Goal: Information Seeking & Learning: Learn about a topic

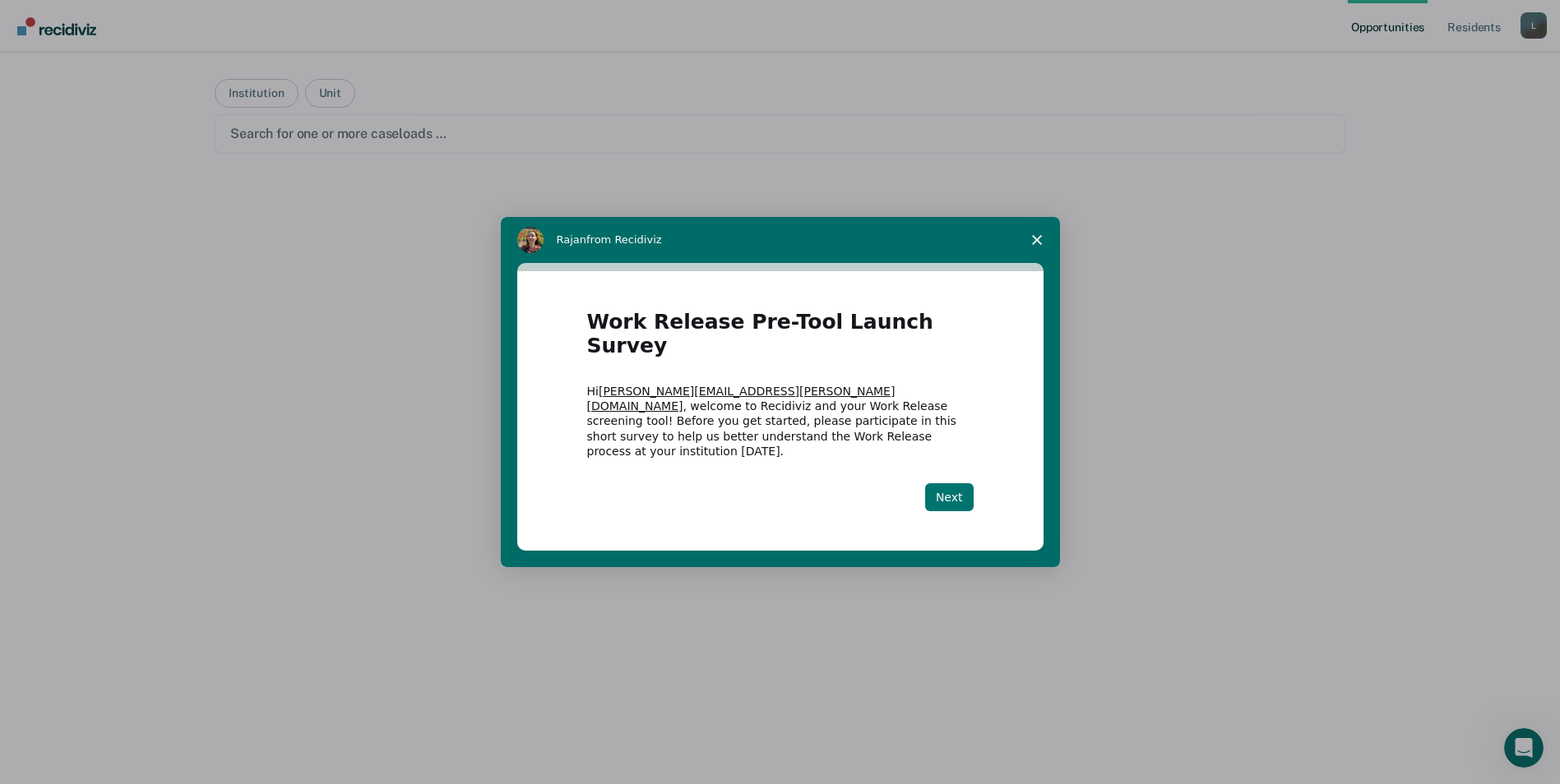
click at [961, 483] on button "Next" at bounding box center [950, 497] width 49 height 28
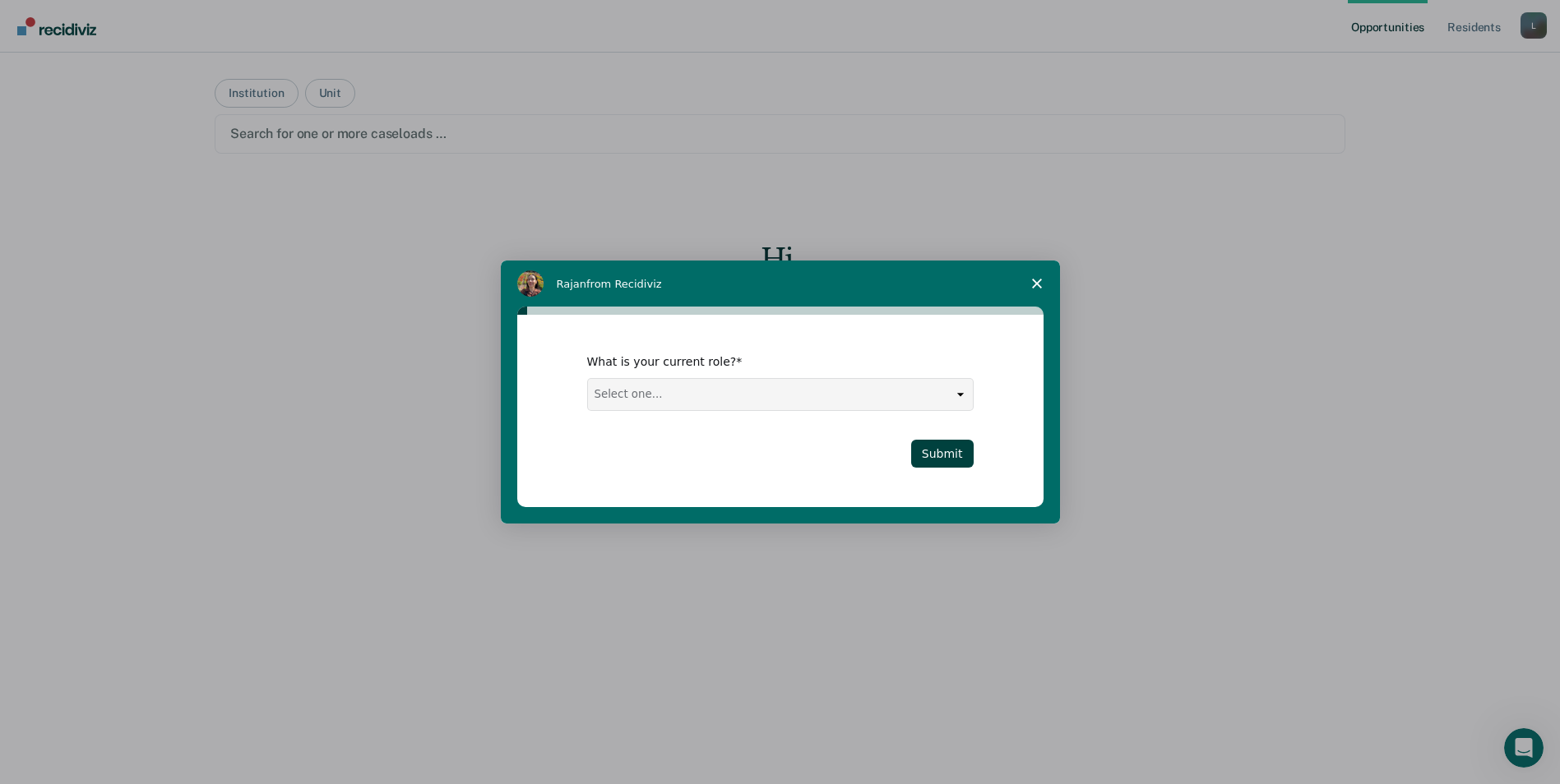
click at [693, 402] on select "Select one... Case Manager FUM Assistant [PERSON_NAME] [PERSON_NAME]" at bounding box center [780, 395] width 384 height 31
select select "Case Manager"
click at [588, 379] on select "Select one... Case Manager FUM Assistant [PERSON_NAME] [PERSON_NAME]" at bounding box center [780, 395] width 384 height 31
click at [937, 457] on button "Submit" at bounding box center [942, 454] width 63 height 28
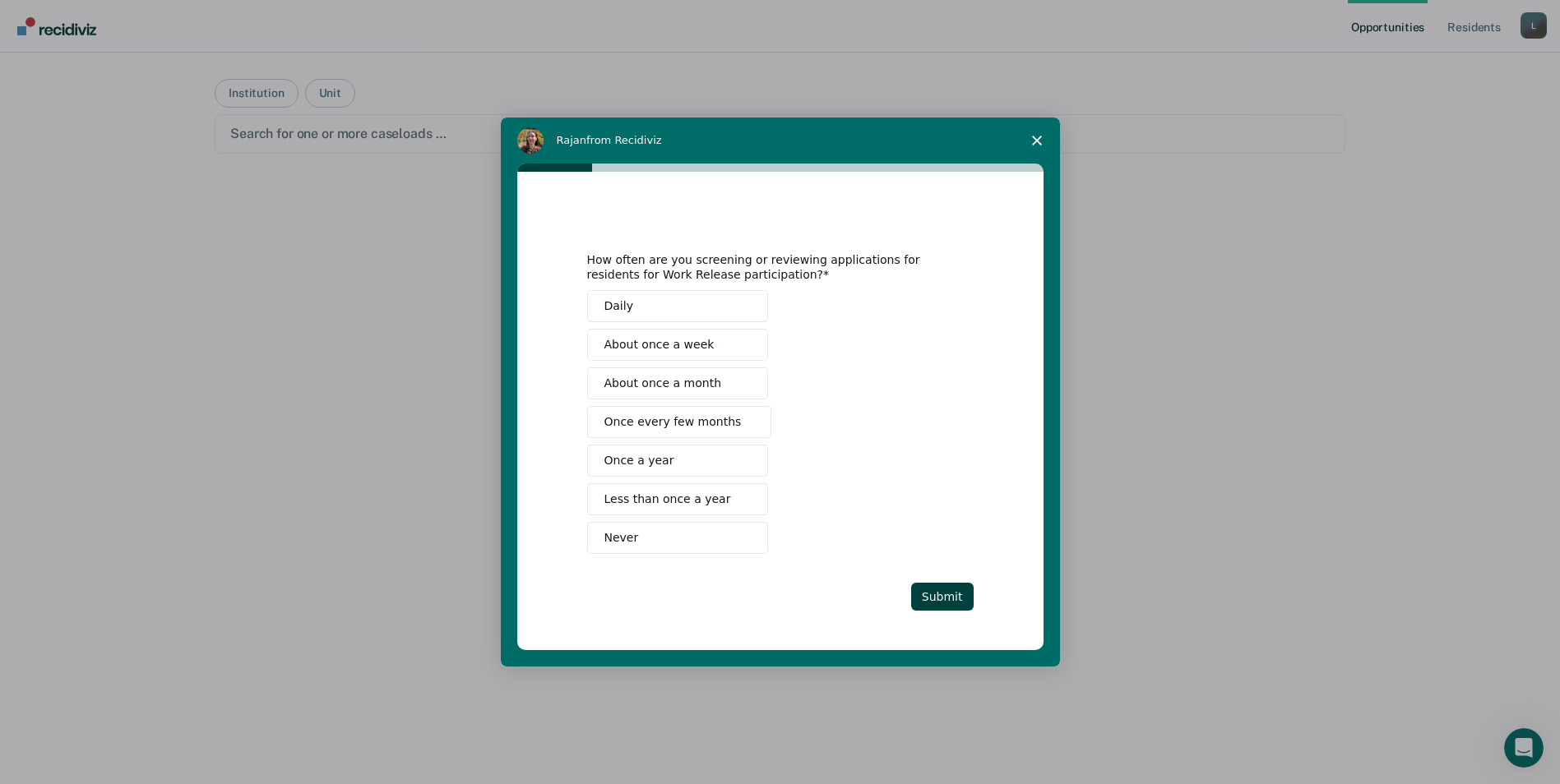
click at [698, 464] on button "Once a year" at bounding box center [677, 460] width 181 height 32
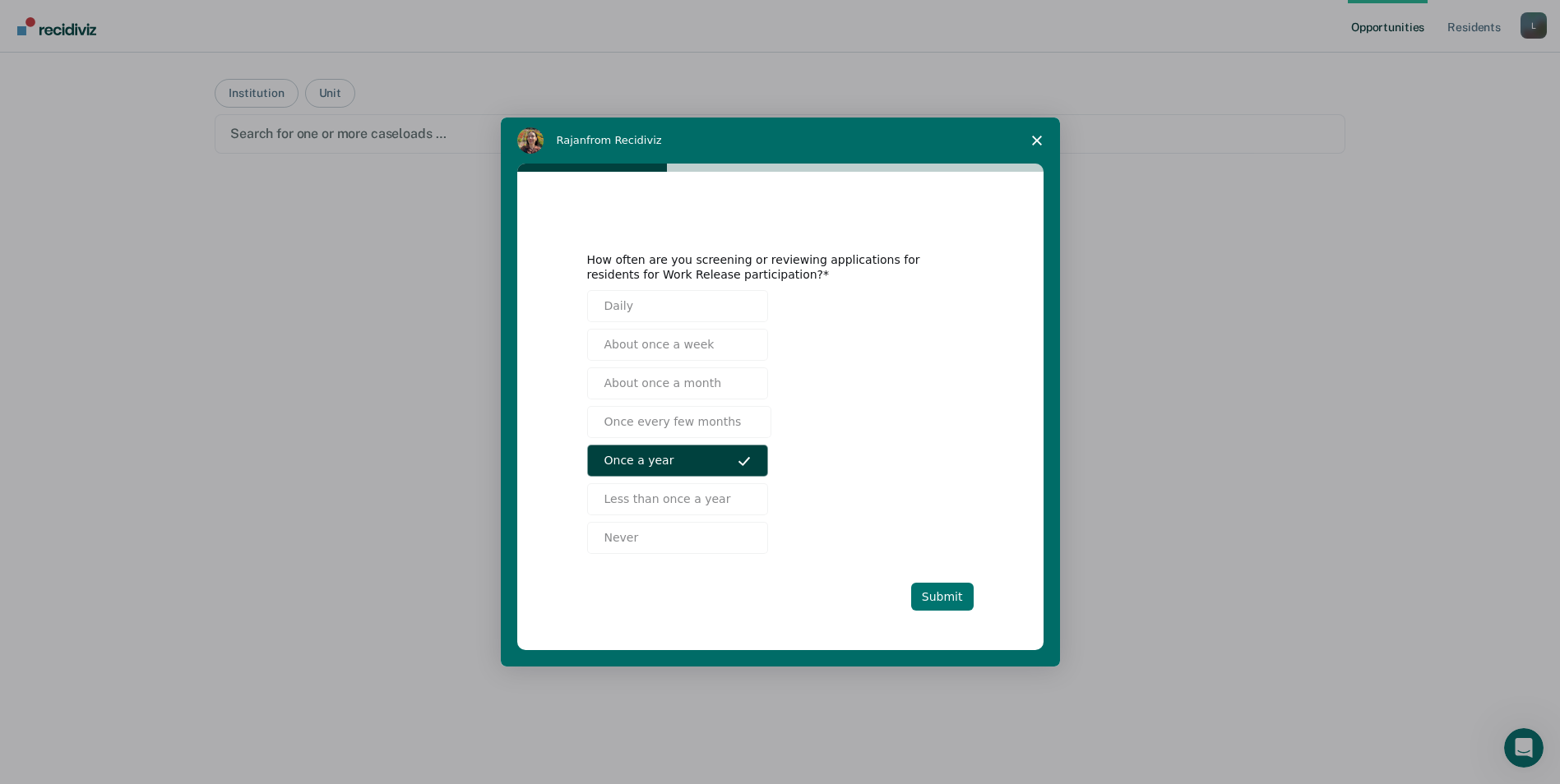
click at [927, 591] on button "Submit" at bounding box center [942, 596] width 63 height 28
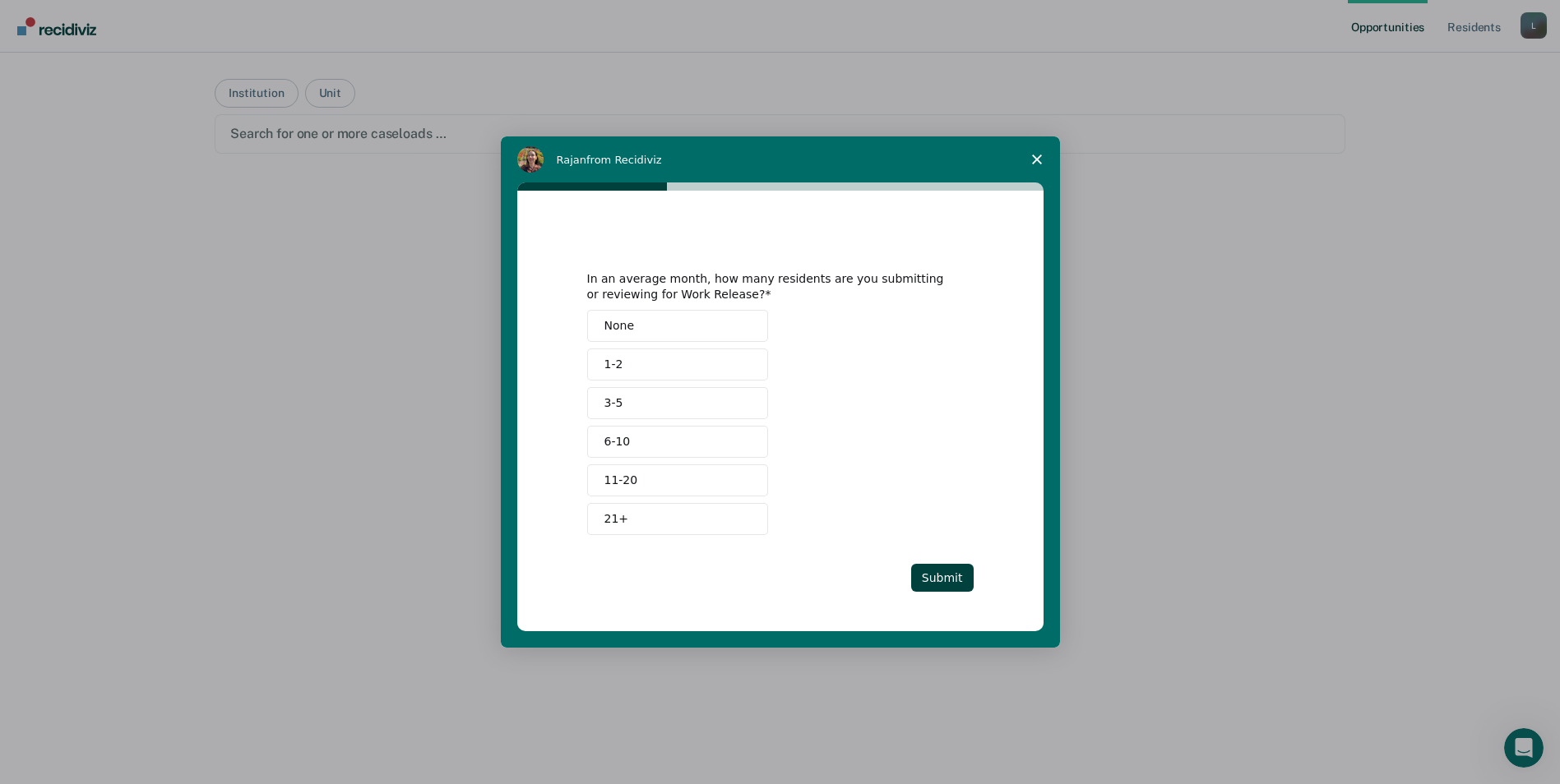
click at [626, 327] on span "None" at bounding box center [619, 326] width 30 height 18
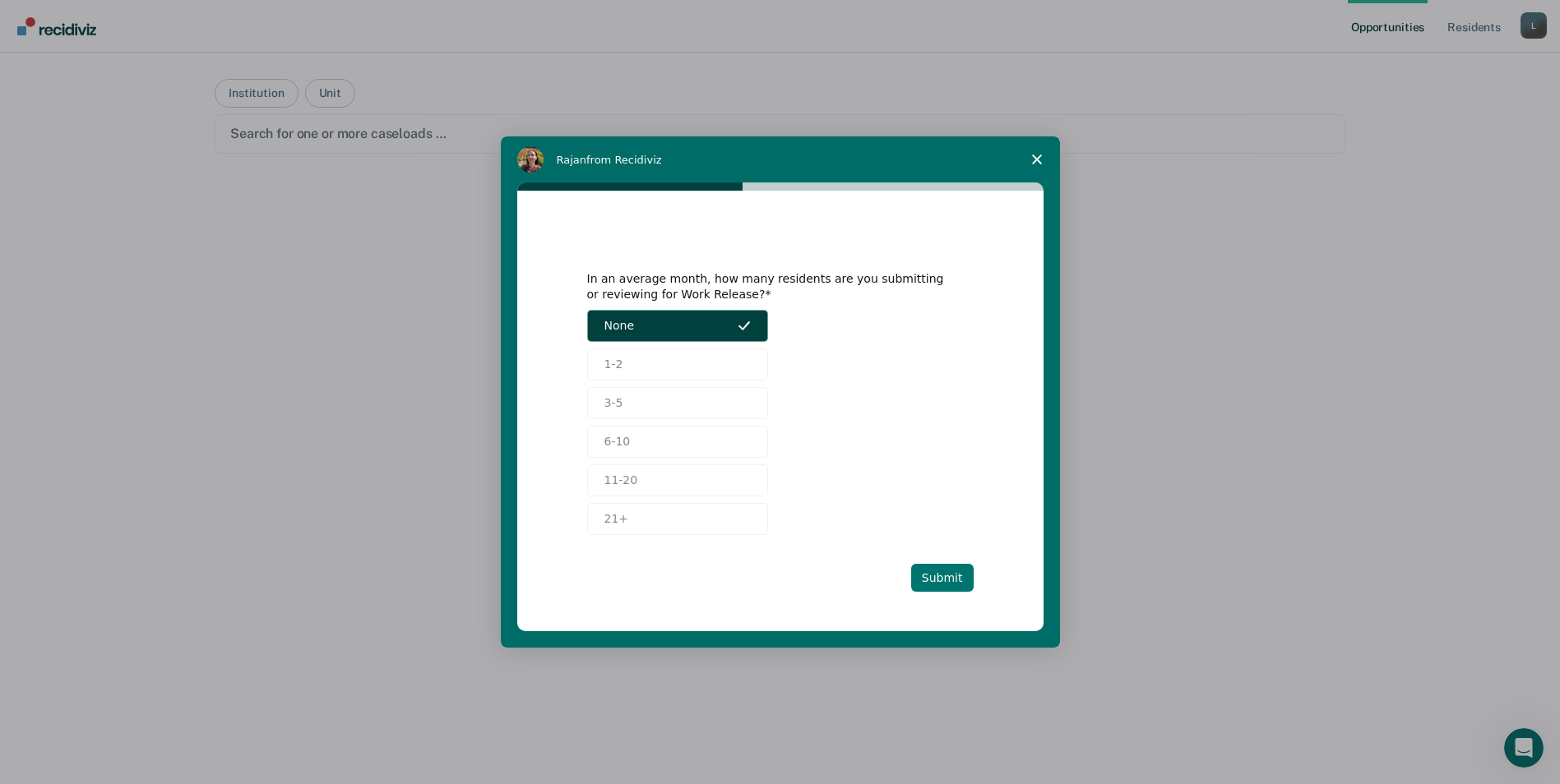
click at [943, 576] on button "Submit" at bounding box center [942, 578] width 63 height 28
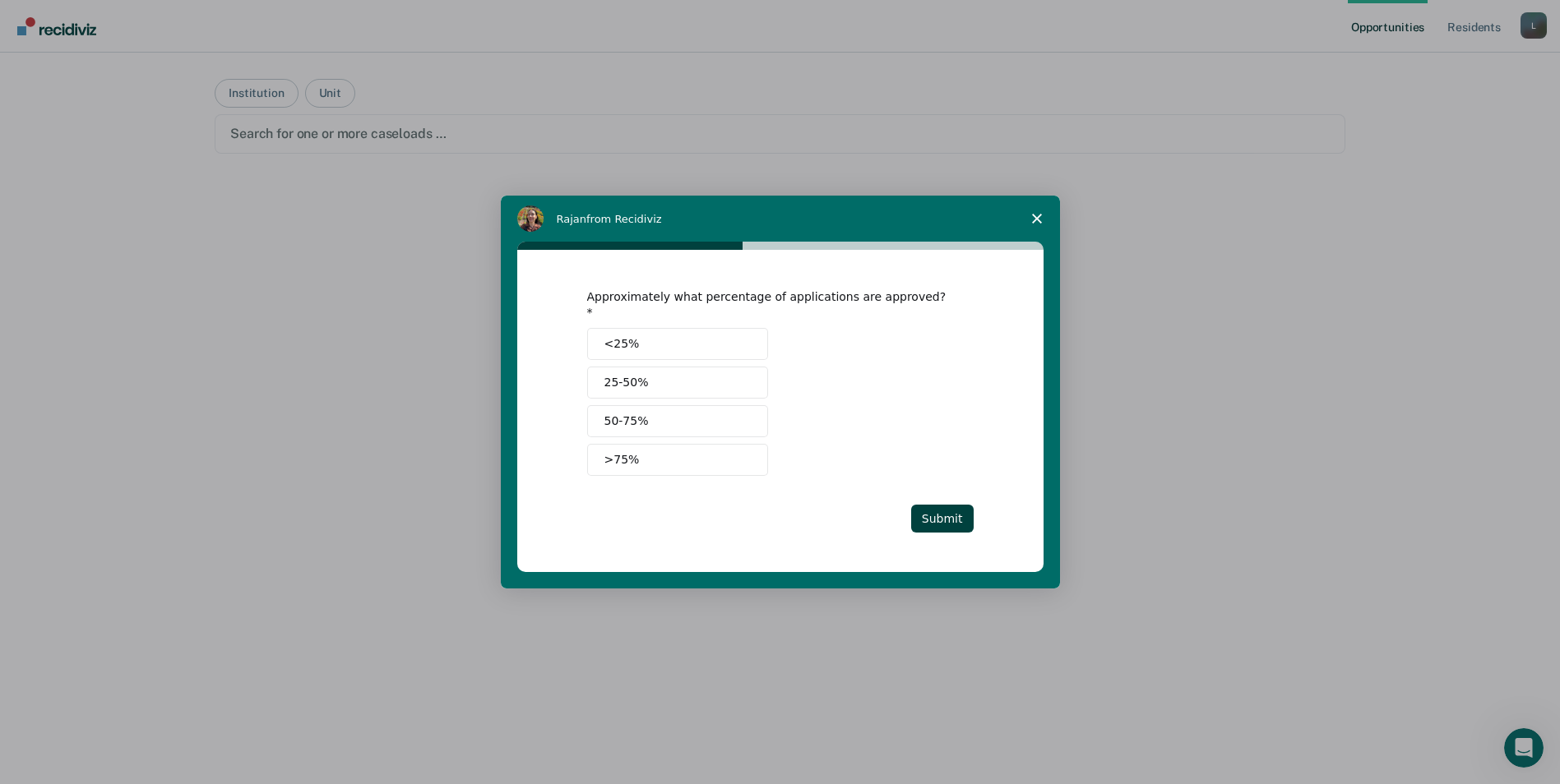
click at [635, 413] on span "50-75%" at bounding box center [626, 421] width 44 height 18
click at [934, 512] on button "Submit" at bounding box center [942, 518] width 63 height 28
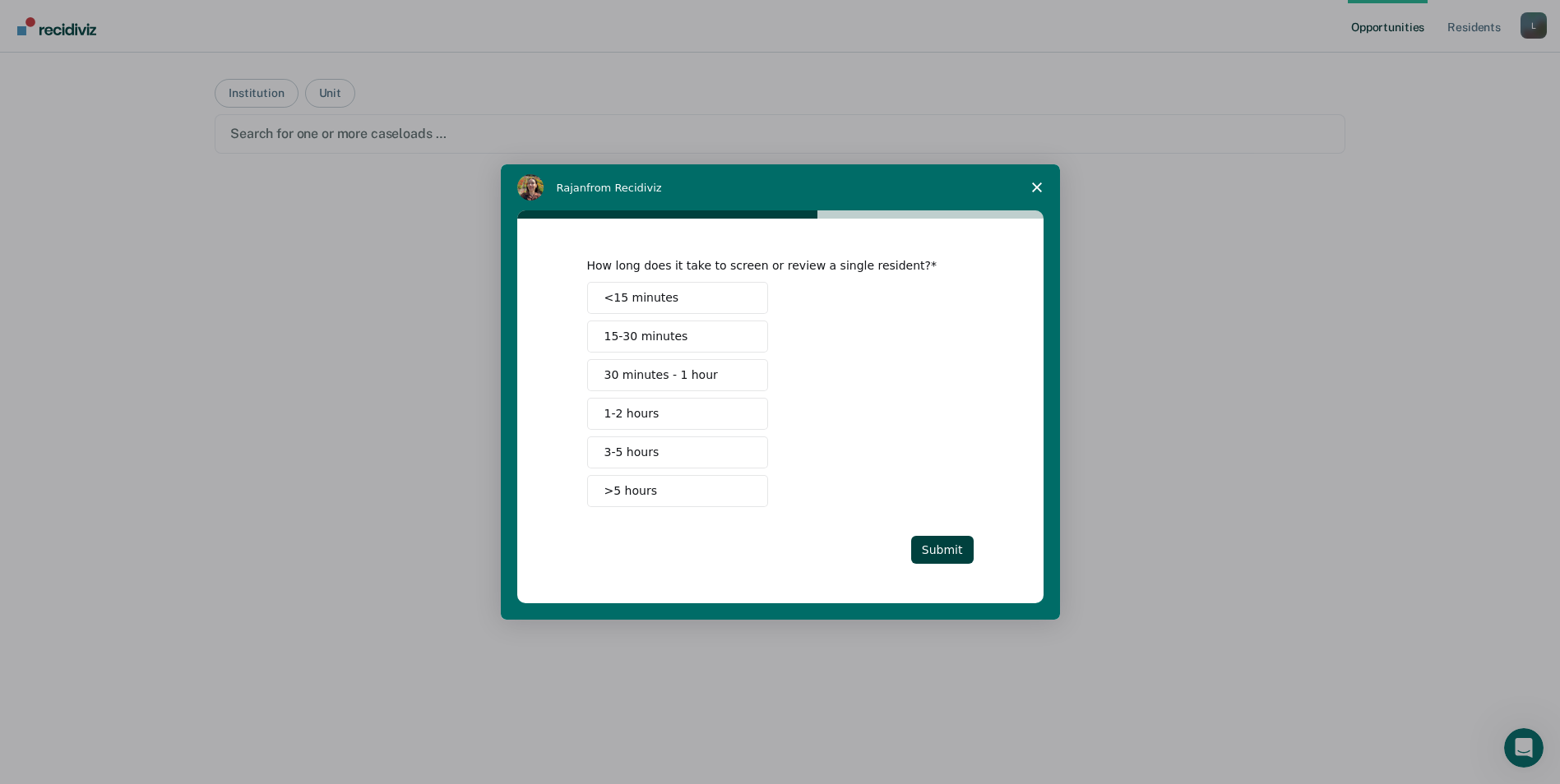
click at [618, 374] on span "30 minutes - 1 hour" at bounding box center [661, 375] width 113 height 18
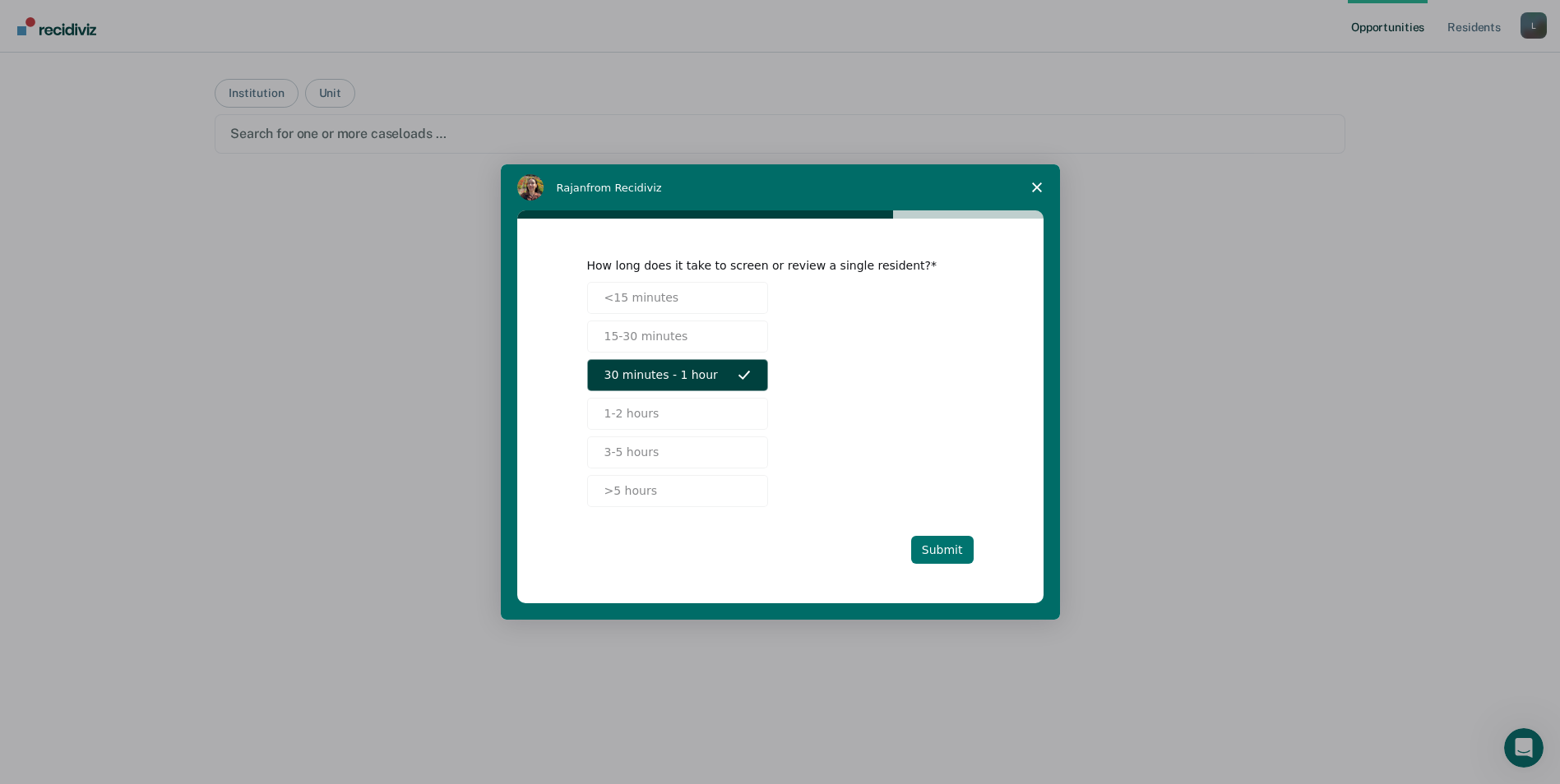
click at [947, 549] on button "Submit" at bounding box center [942, 549] width 63 height 28
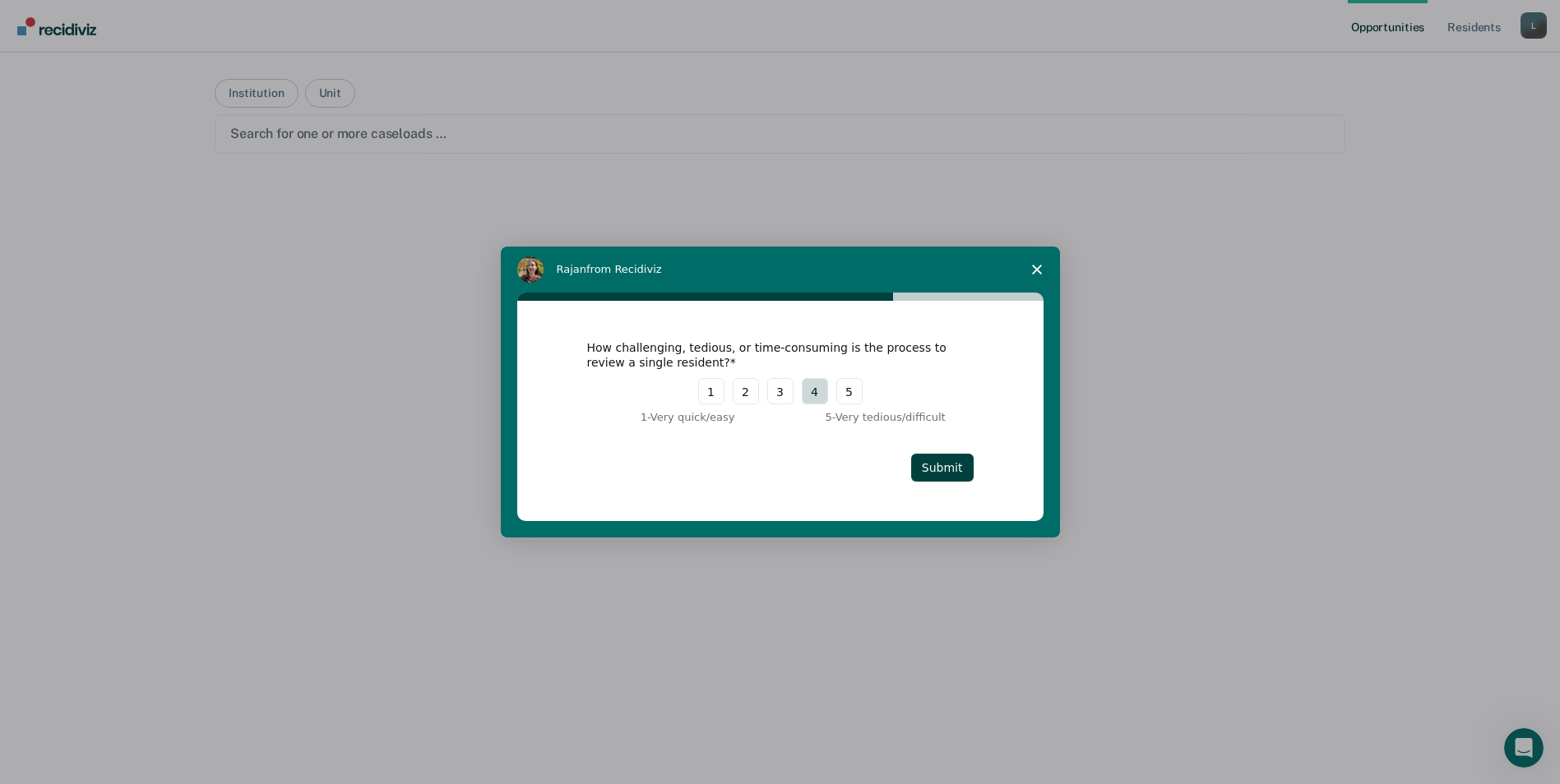
click at [810, 390] on button "4" at bounding box center [815, 391] width 26 height 26
click at [957, 465] on button "Submit" at bounding box center [942, 467] width 63 height 28
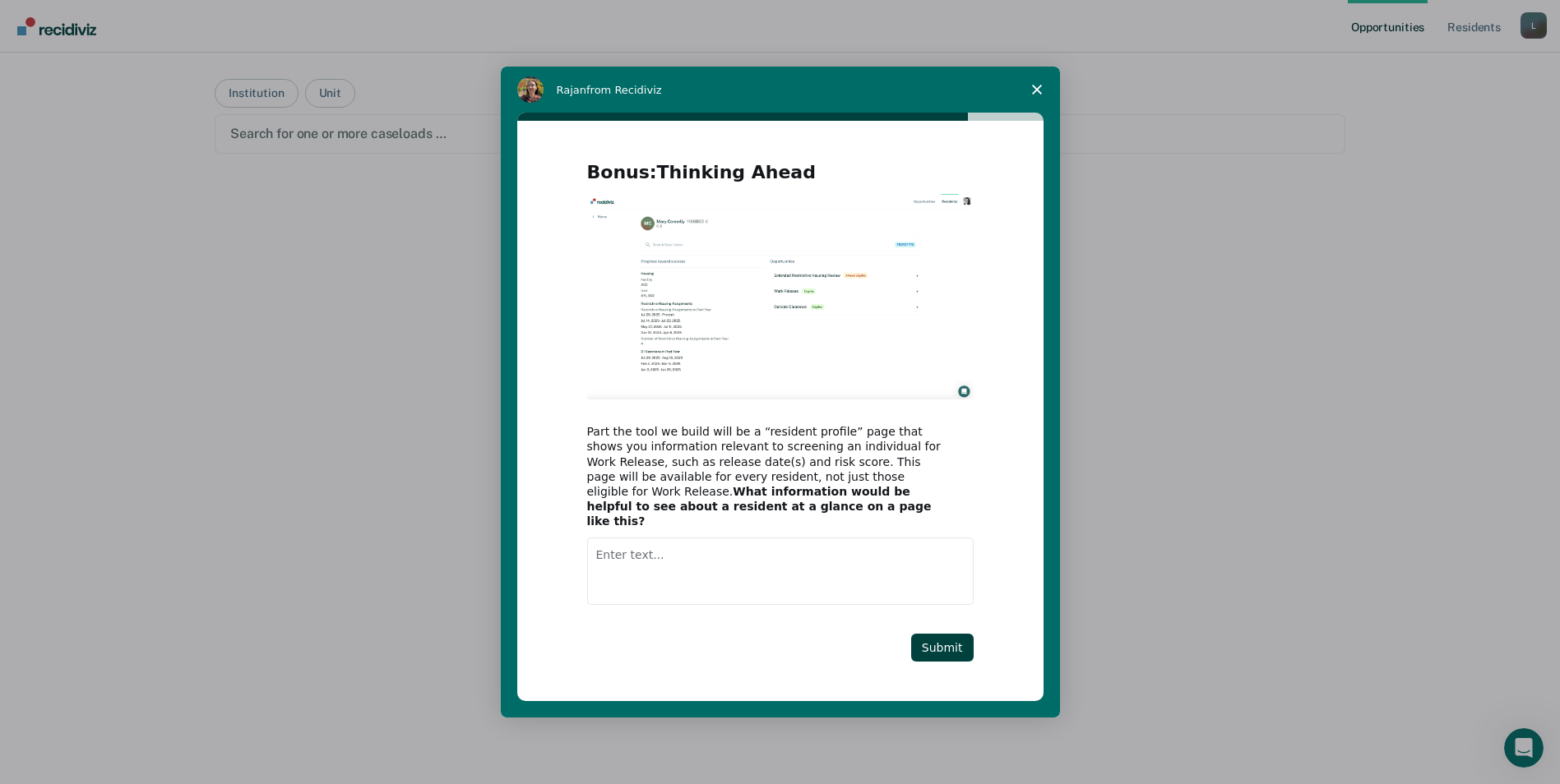
click at [823, 567] on textarea "Enter text..." at bounding box center [780, 571] width 386 height 67
type textarea "age medical lay-ins"
click at [952, 647] on button "Submit" at bounding box center [942, 647] width 63 height 28
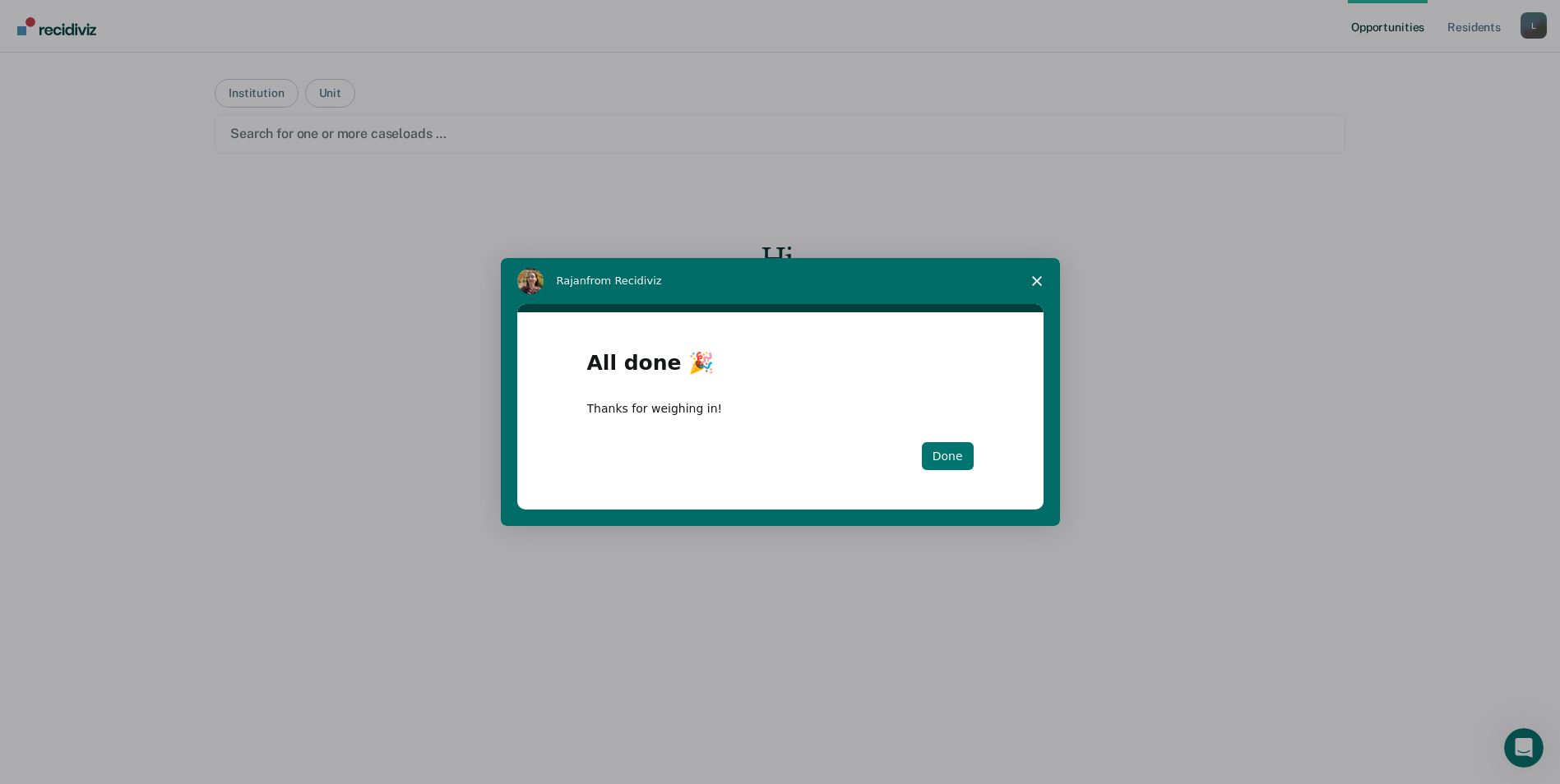
click at [953, 459] on button "Done" at bounding box center [947, 456] width 52 height 28
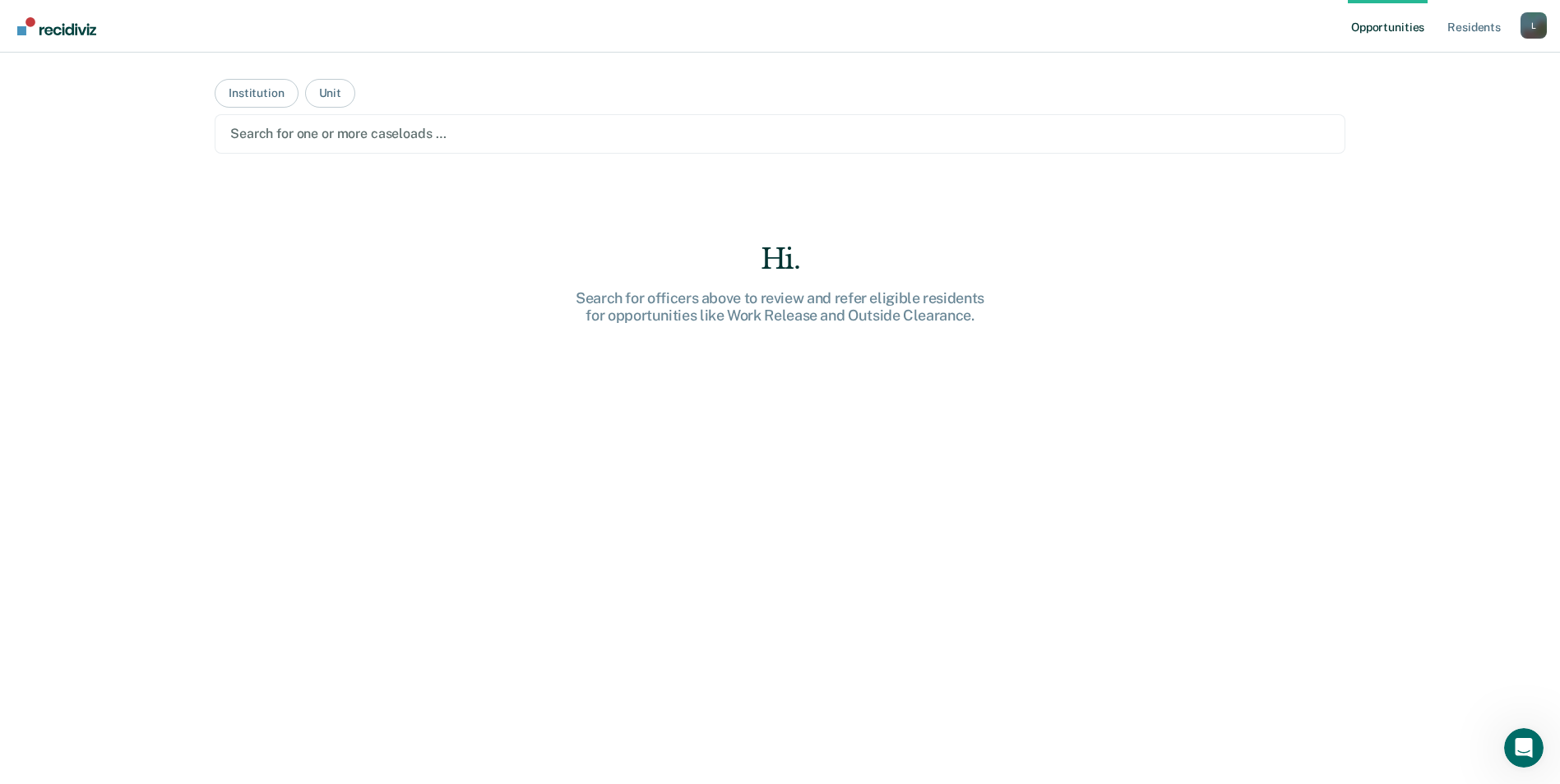
click at [1132, 414] on div "Hi. Search for officers above to review and refer eligible residents for opport…" at bounding box center [780, 543] width 1131 height 600
click at [108, 355] on div "Opportunities Resident s [PERSON_NAME][EMAIL_ADDRESS][PERSON_NAME][DOMAIN_NAME]…" at bounding box center [780, 392] width 1560 height 784
click at [264, 93] on button "Institution" at bounding box center [255, 93] width 83 height 28
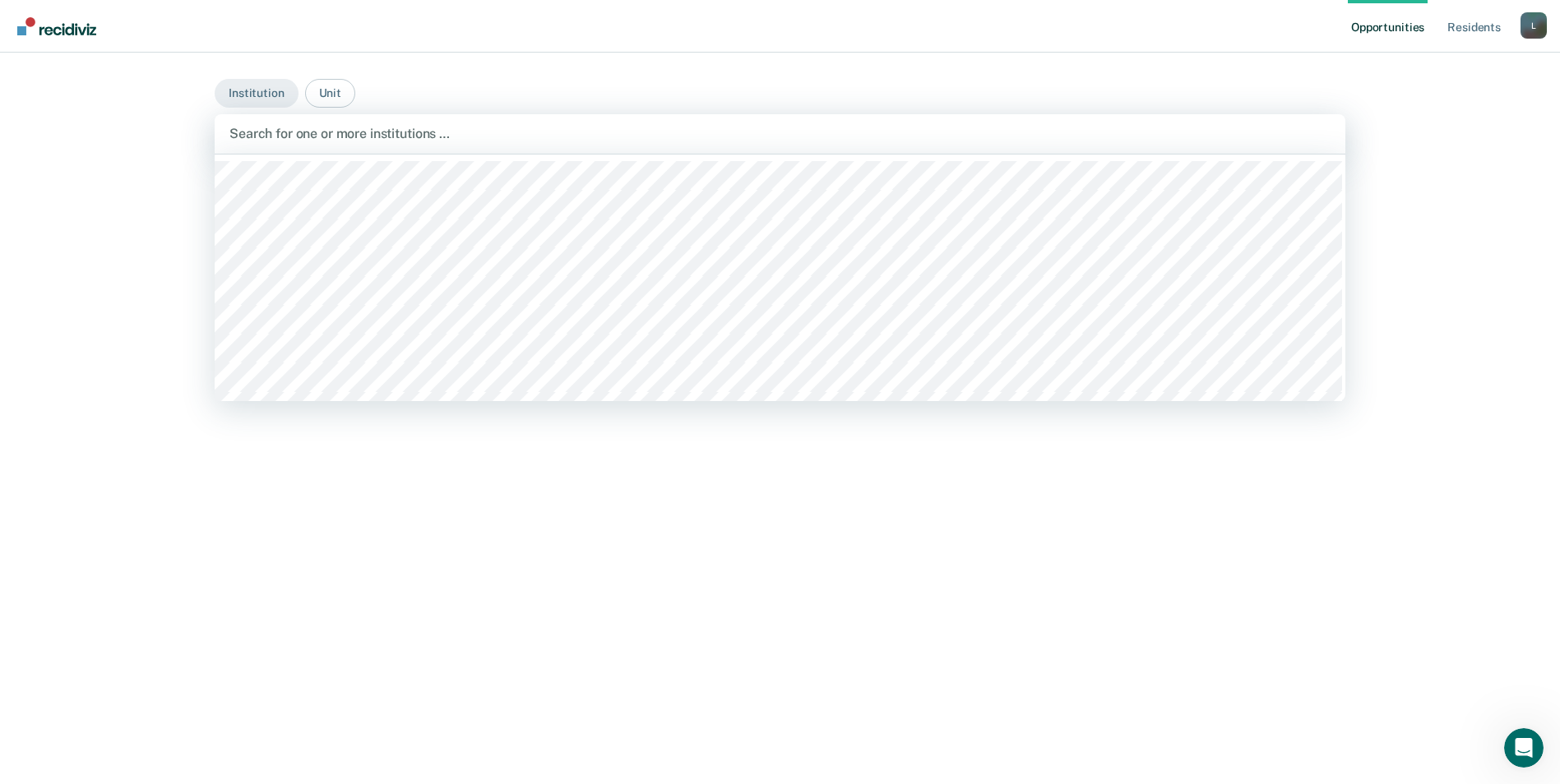
click at [285, 129] on div at bounding box center [780, 133] width 1101 height 19
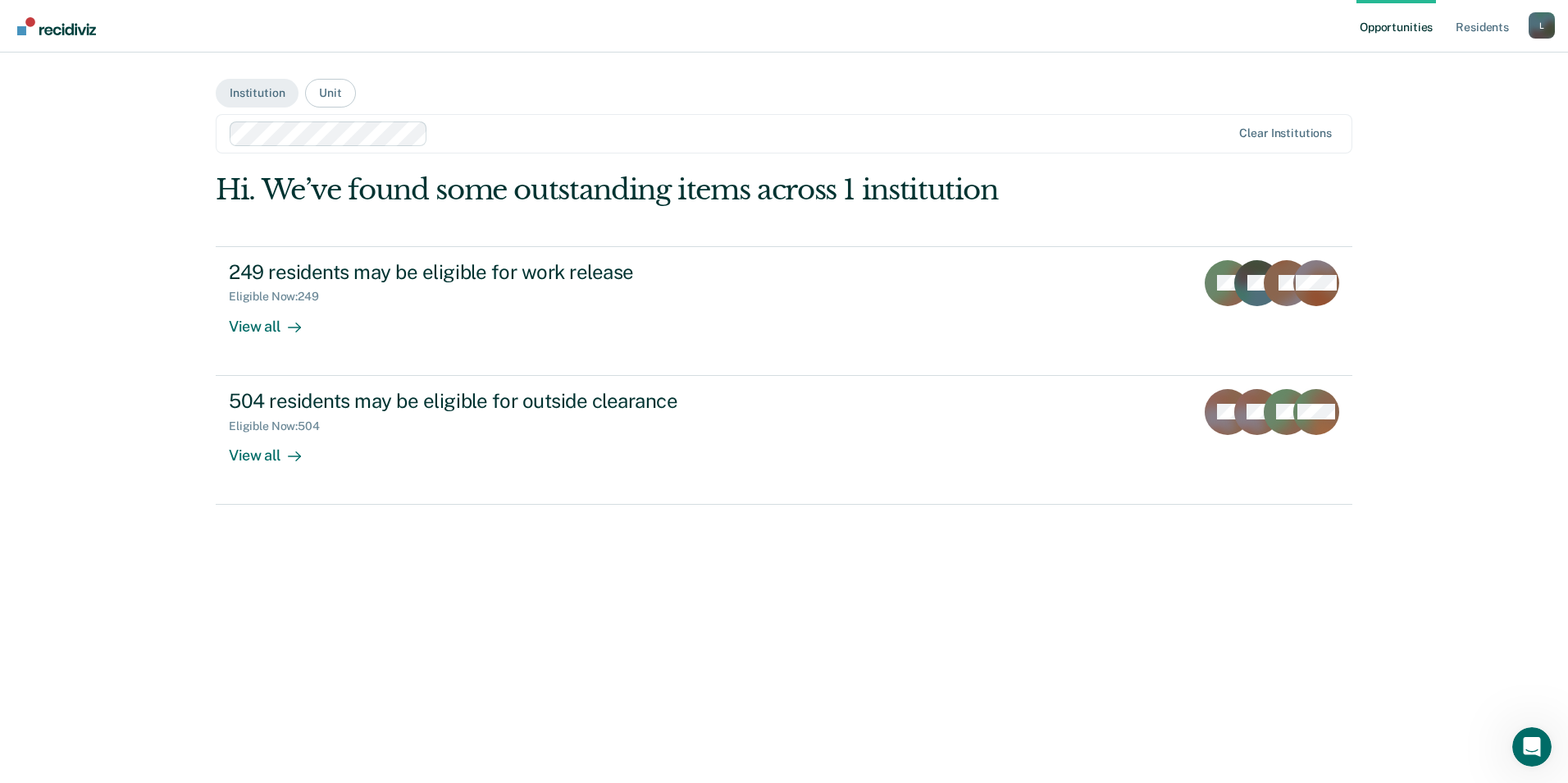
click at [143, 587] on div "Opportunities Resident s [PERSON_NAME][EMAIL_ADDRESS][PERSON_NAME][DOMAIN_NAME]…" at bounding box center [784, 392] width 1568 height 783
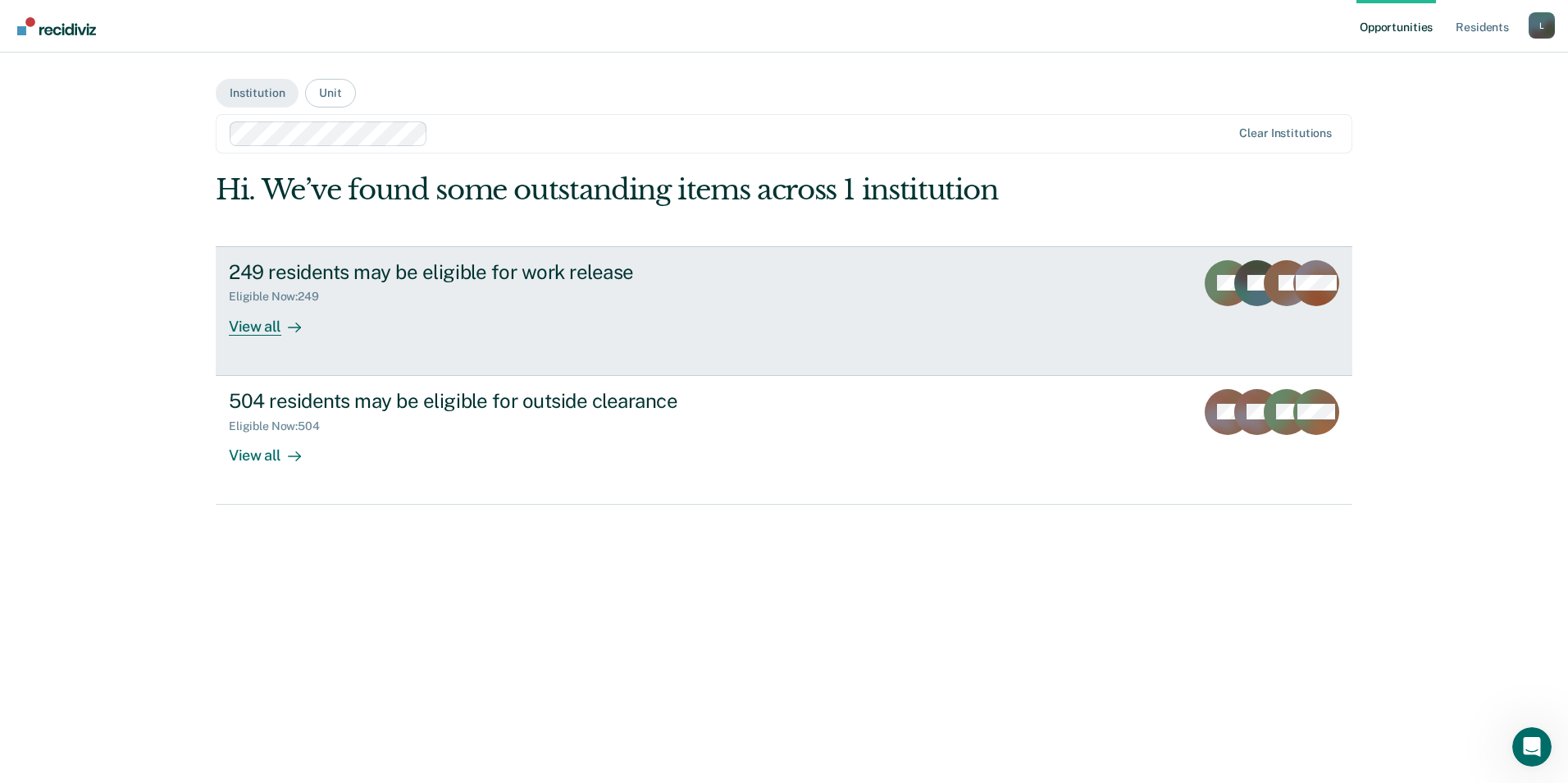
click at [274, 330] on div "View all" at bounding box center [275, 319] width 92 height 32
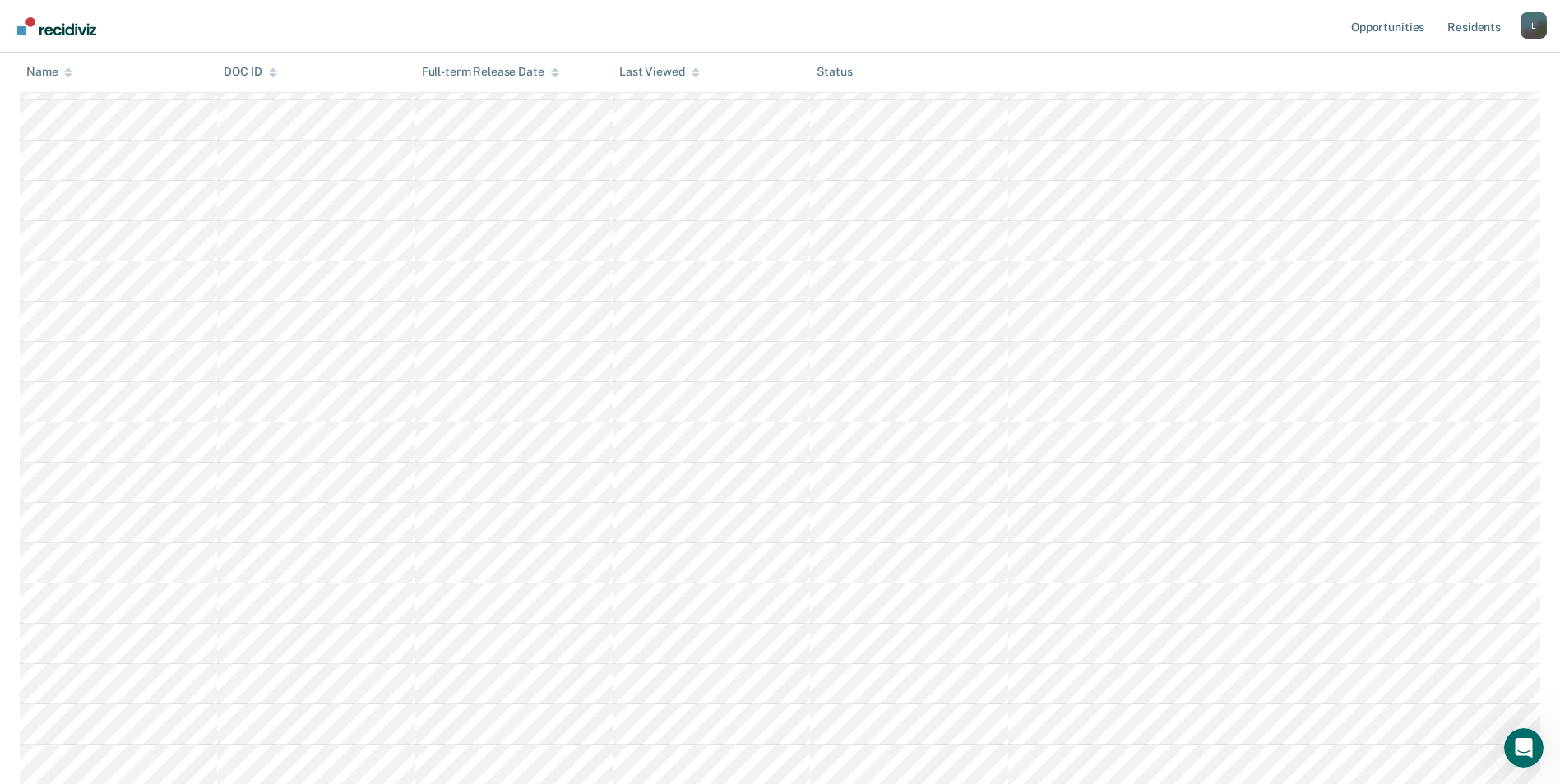
scroll to position [2136, 0]
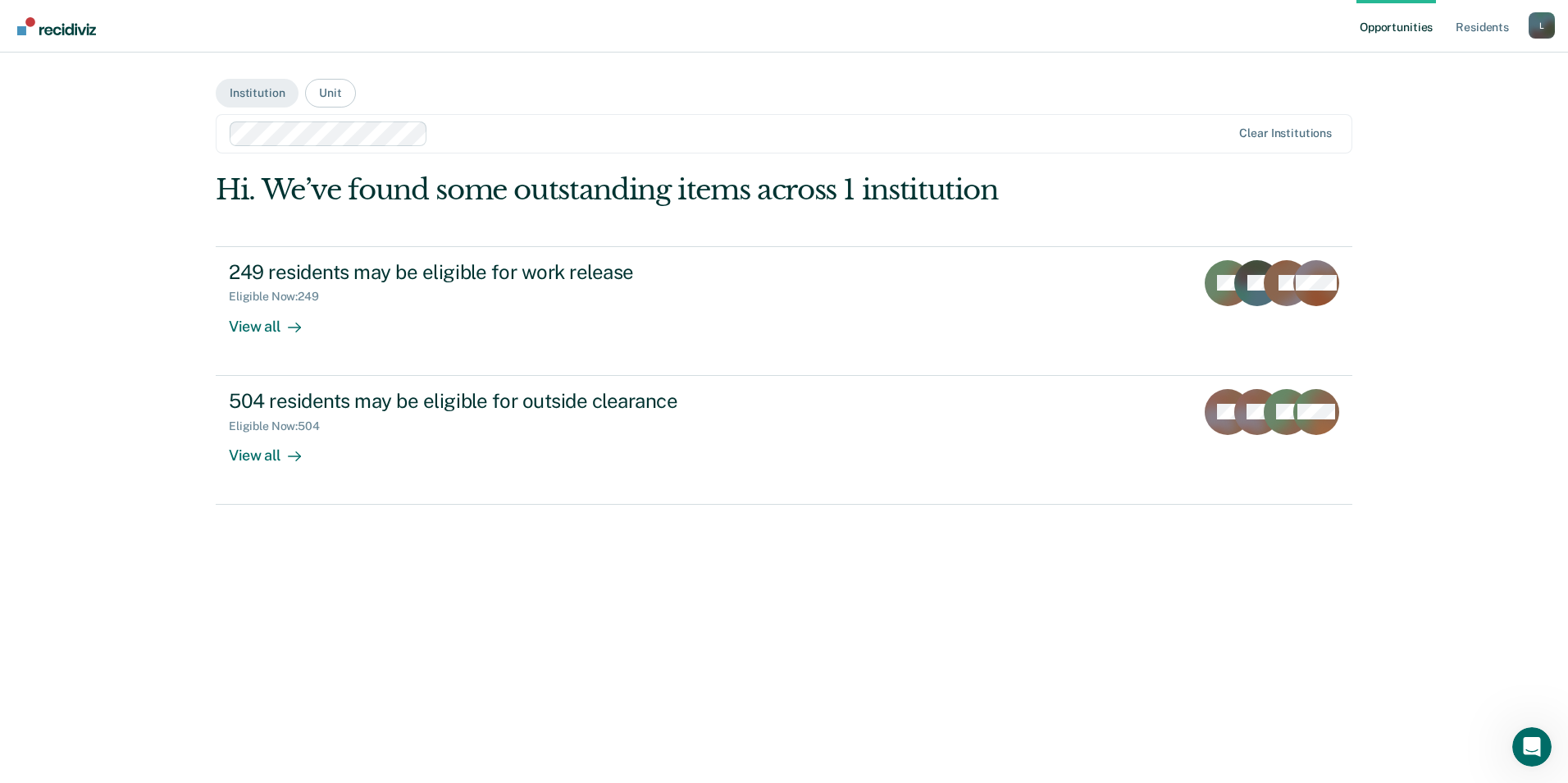
click at [80, 425] on div "Opportunities Resident s [PERSON_NAME][EMAIL_ADDRESS][PERSON_NAME][DOMAIN_NAME]…" at bounding box center [784, 392] width 1568 height 783
click at [337, 97] on button "Unit" at bounding box center [330, 93] width 50 height 28
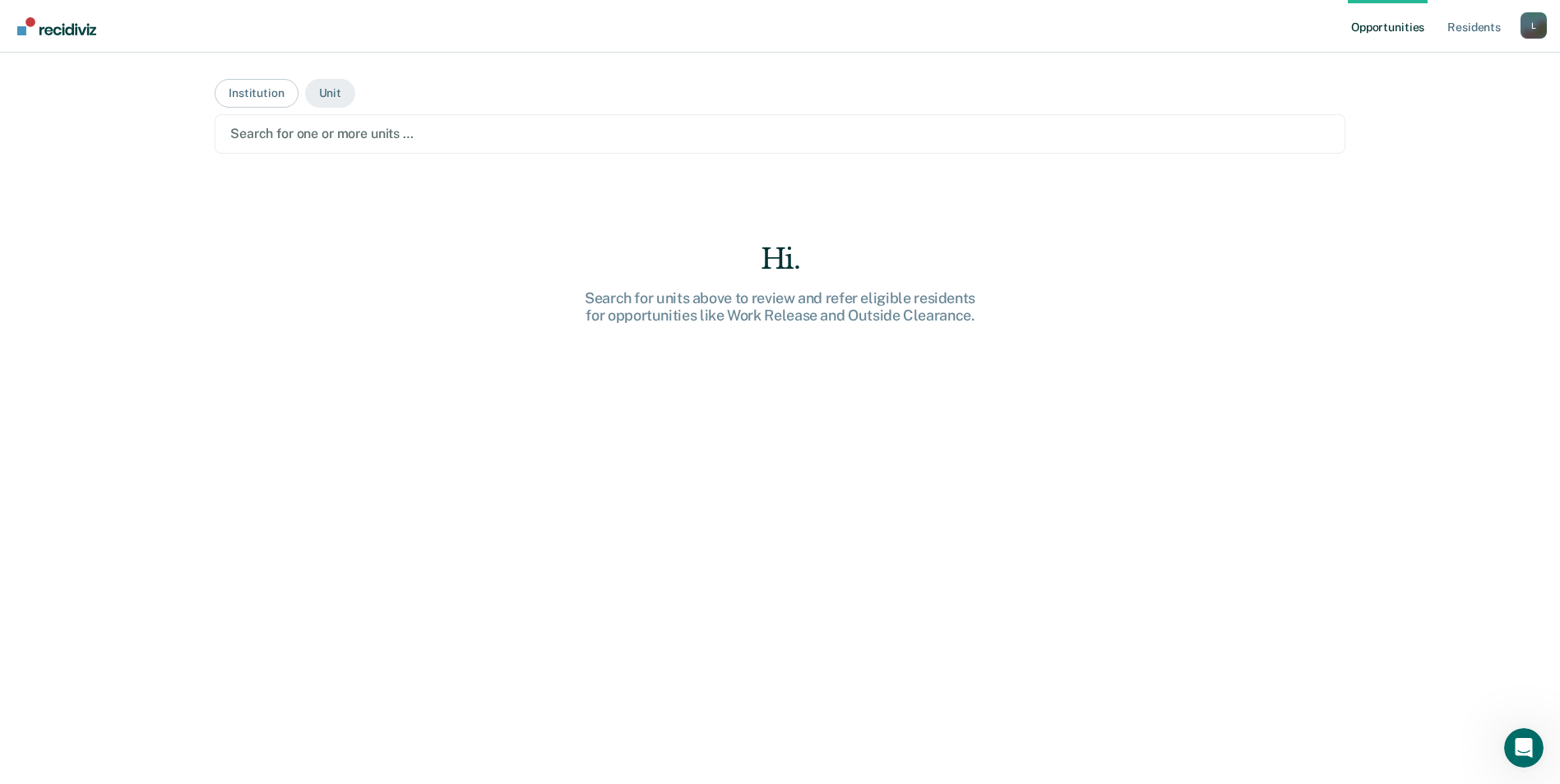
click at [415, 138] on div at bounding box center [780, 133] width 1099 height 19
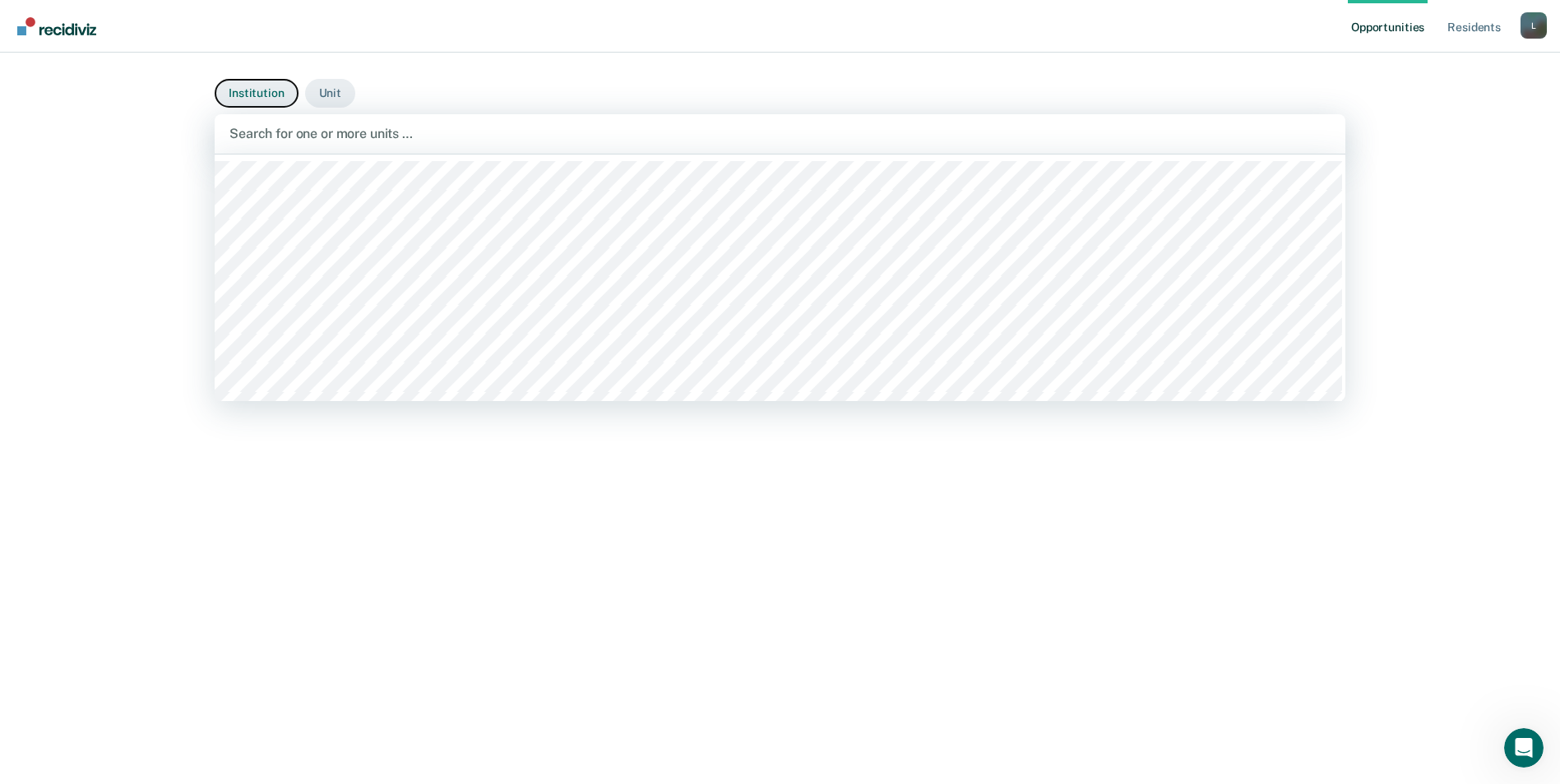
click at [257, 93] on button "Institution" at bounding box center [255, 93] width 83 height 28
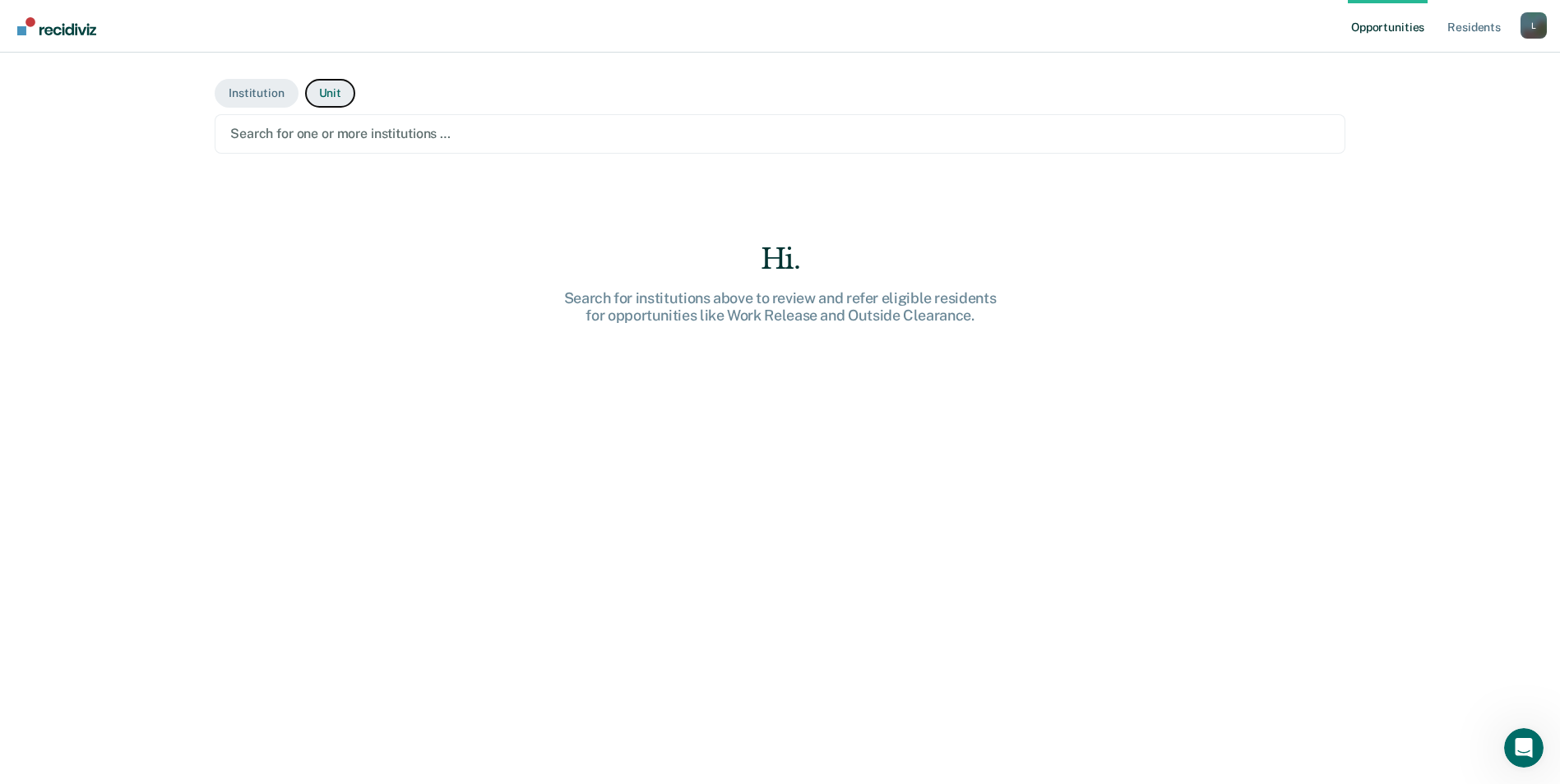
click at [335, 101] on button "Unit" at bounding box center [330, 93] width 50 height 28
click at [378, 135] on div at bounding box center [780, 133] width 1099 height 19
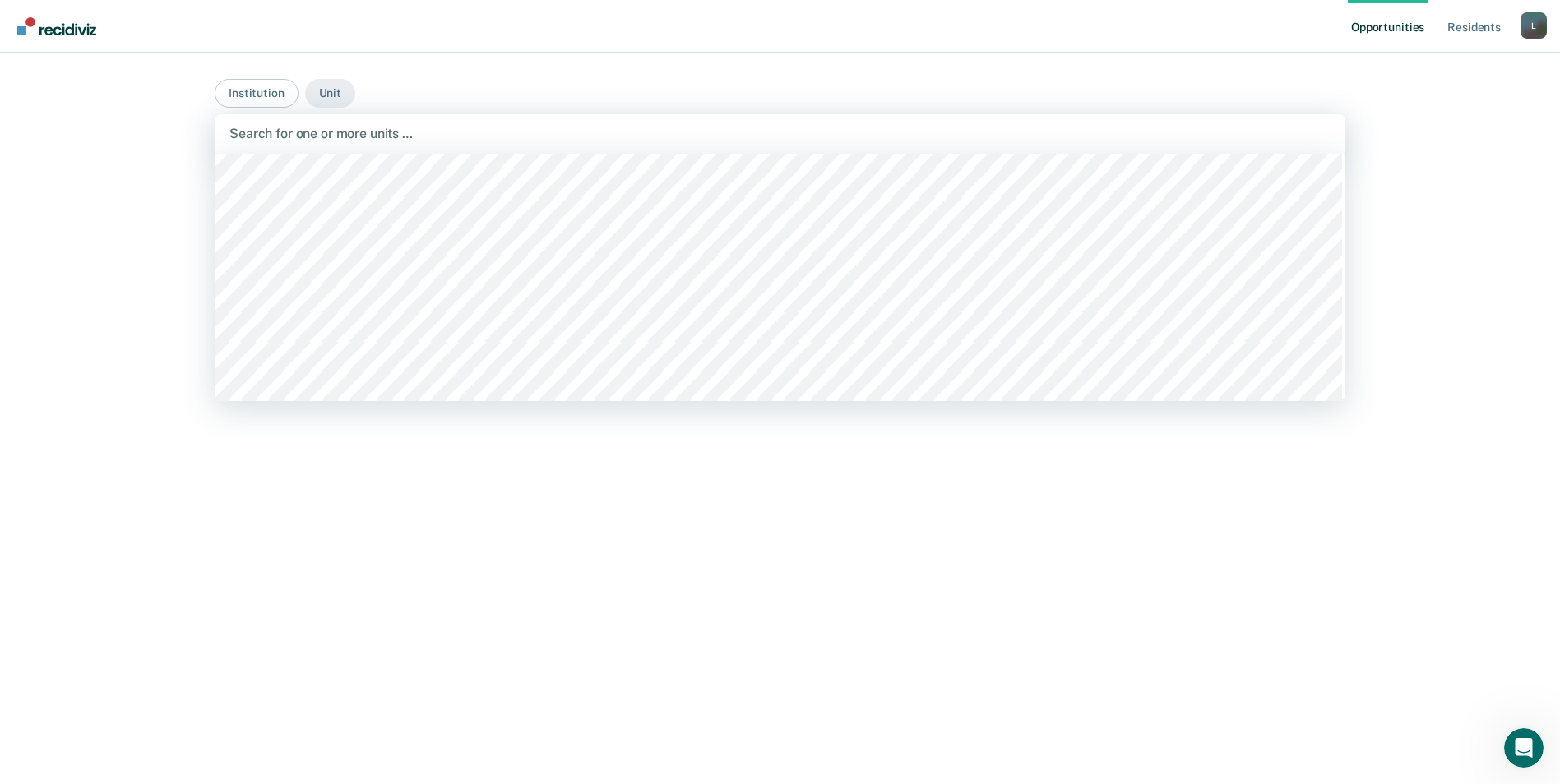
scroll to position [10435, 0]
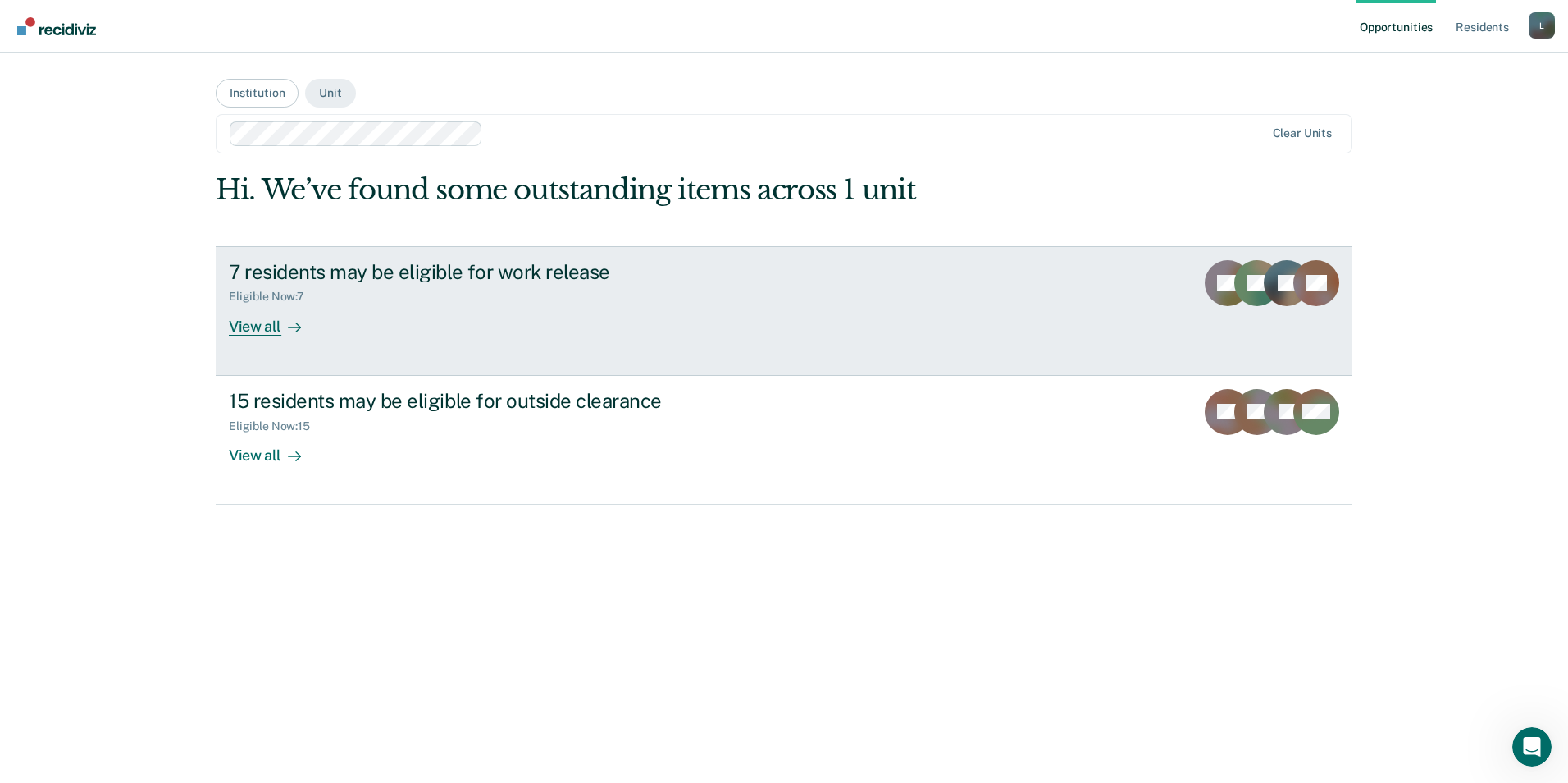
click at [246, 327] on div "View all" at bounding box center [275, 319] width 92 height 32
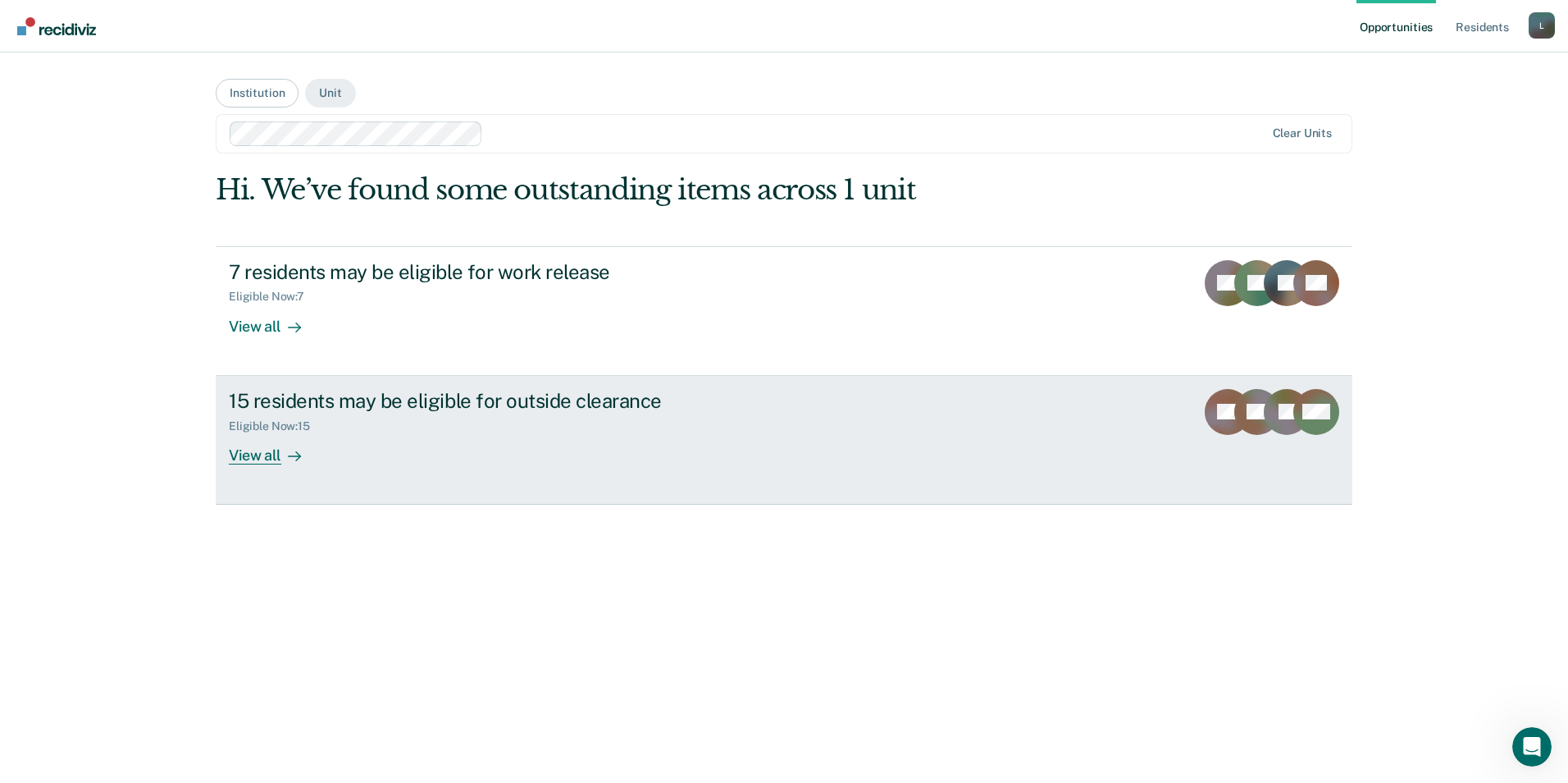
click at [268, 455] on div "View all" at bounding box center [275, 448] width 92 height 32
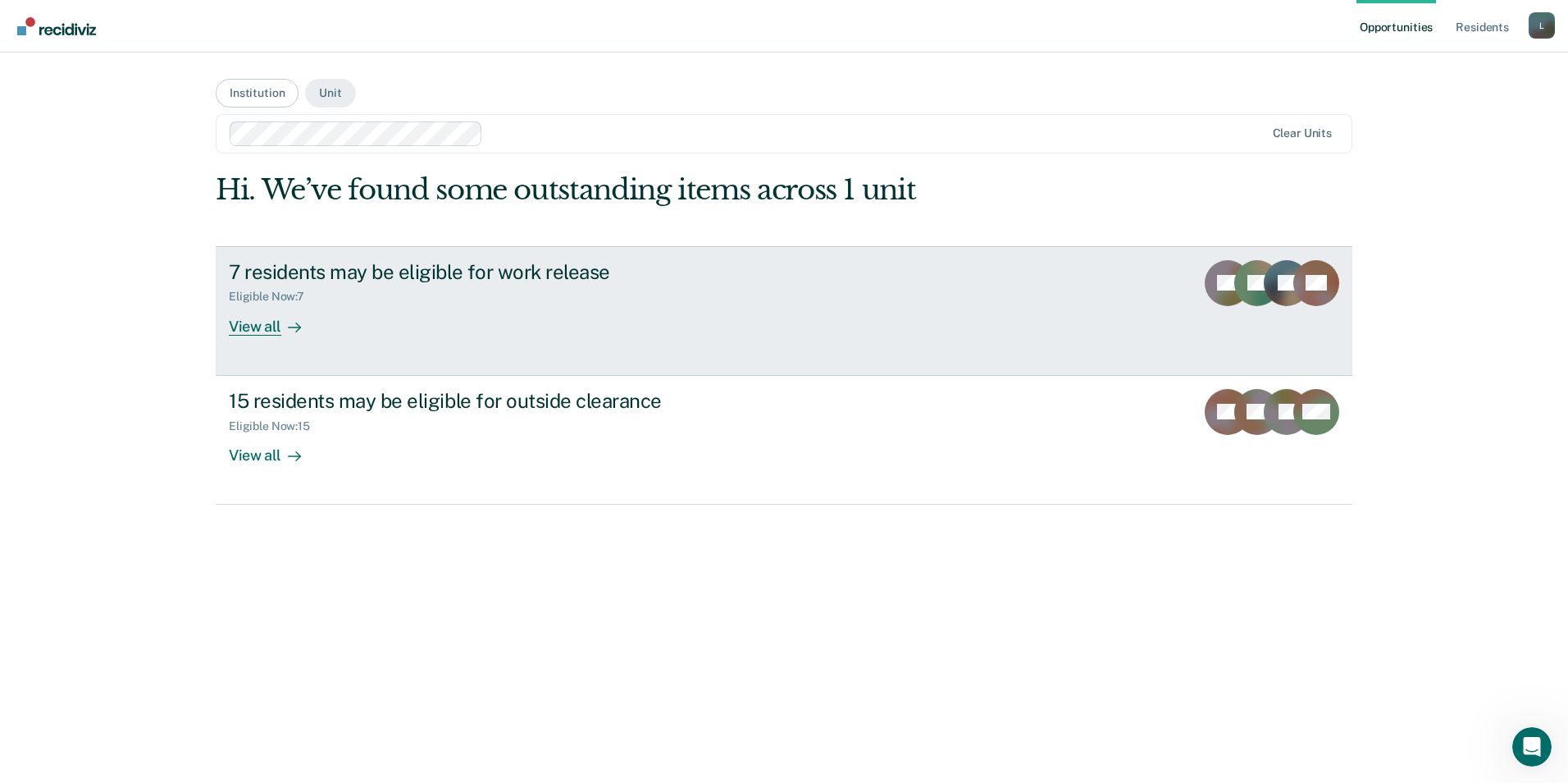
click at [254, 327] on div "View all" at bounding box center [275, 319] width 92 height 32
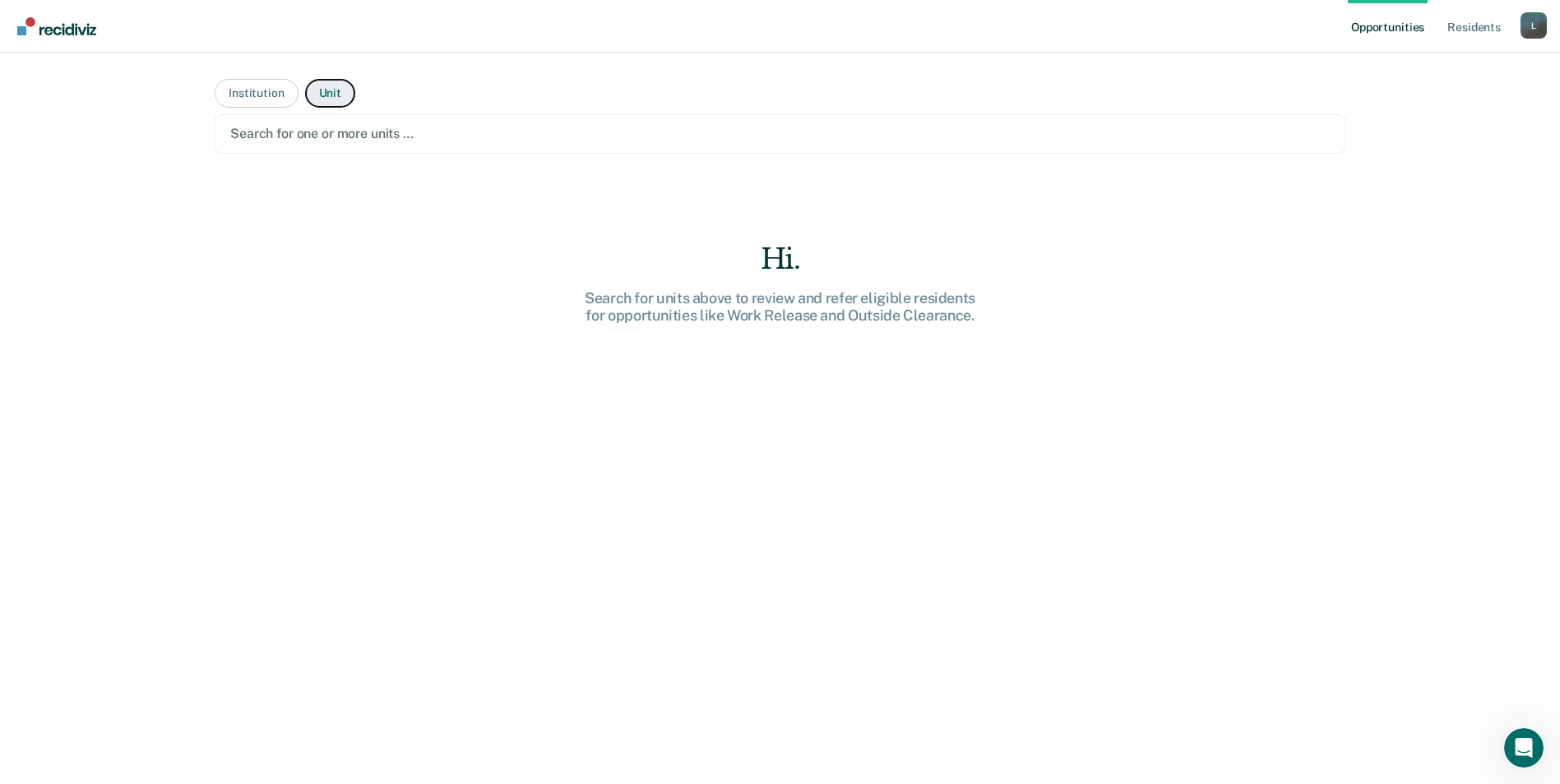
click at [313, 90] on button "Unit" at bounding box center [330, 93] width 50 height 28
click at [421, 139] on div at bounding box center [780, 133] width 1099 height 19
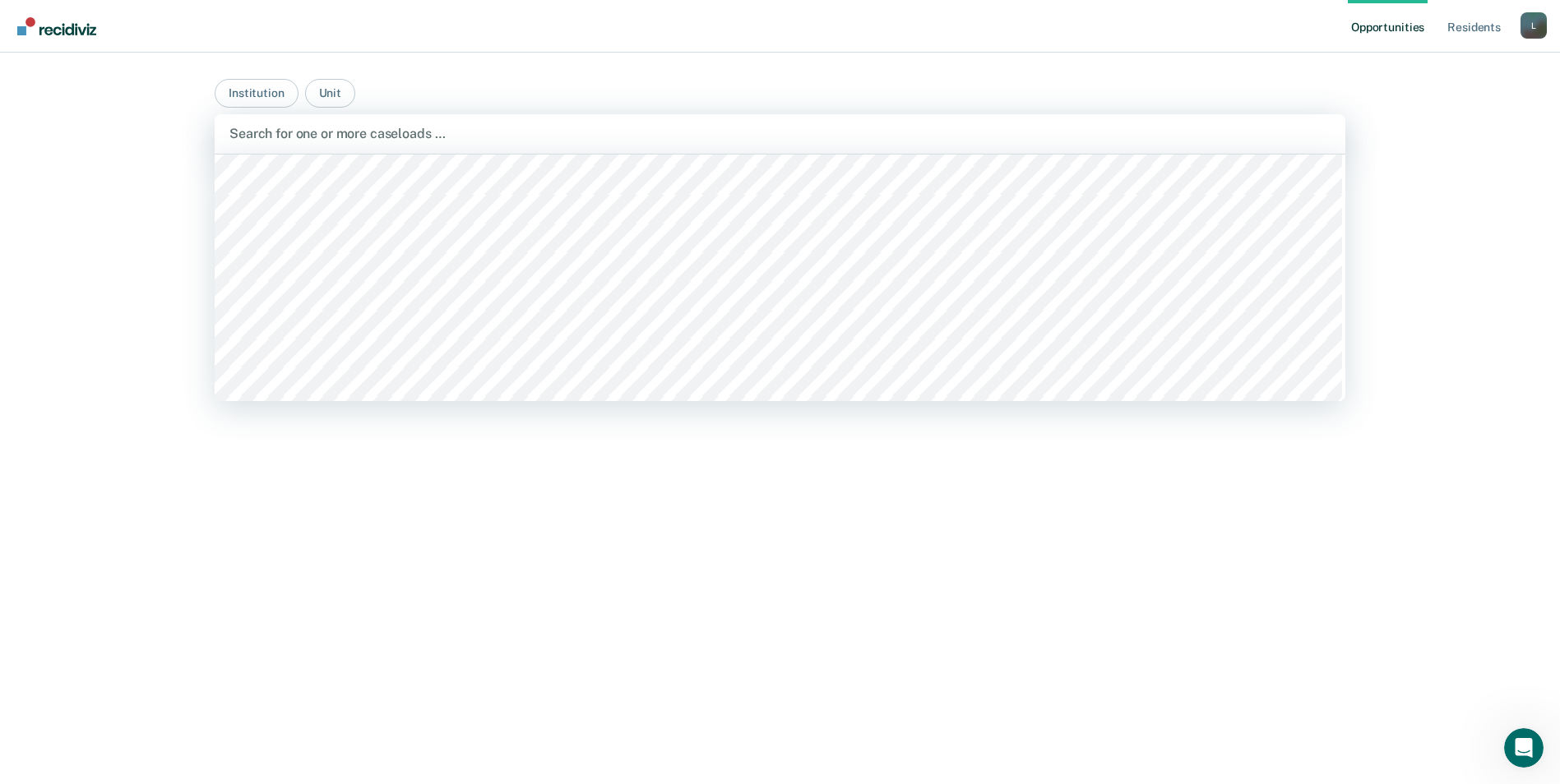
scroll to position [10911, 0]
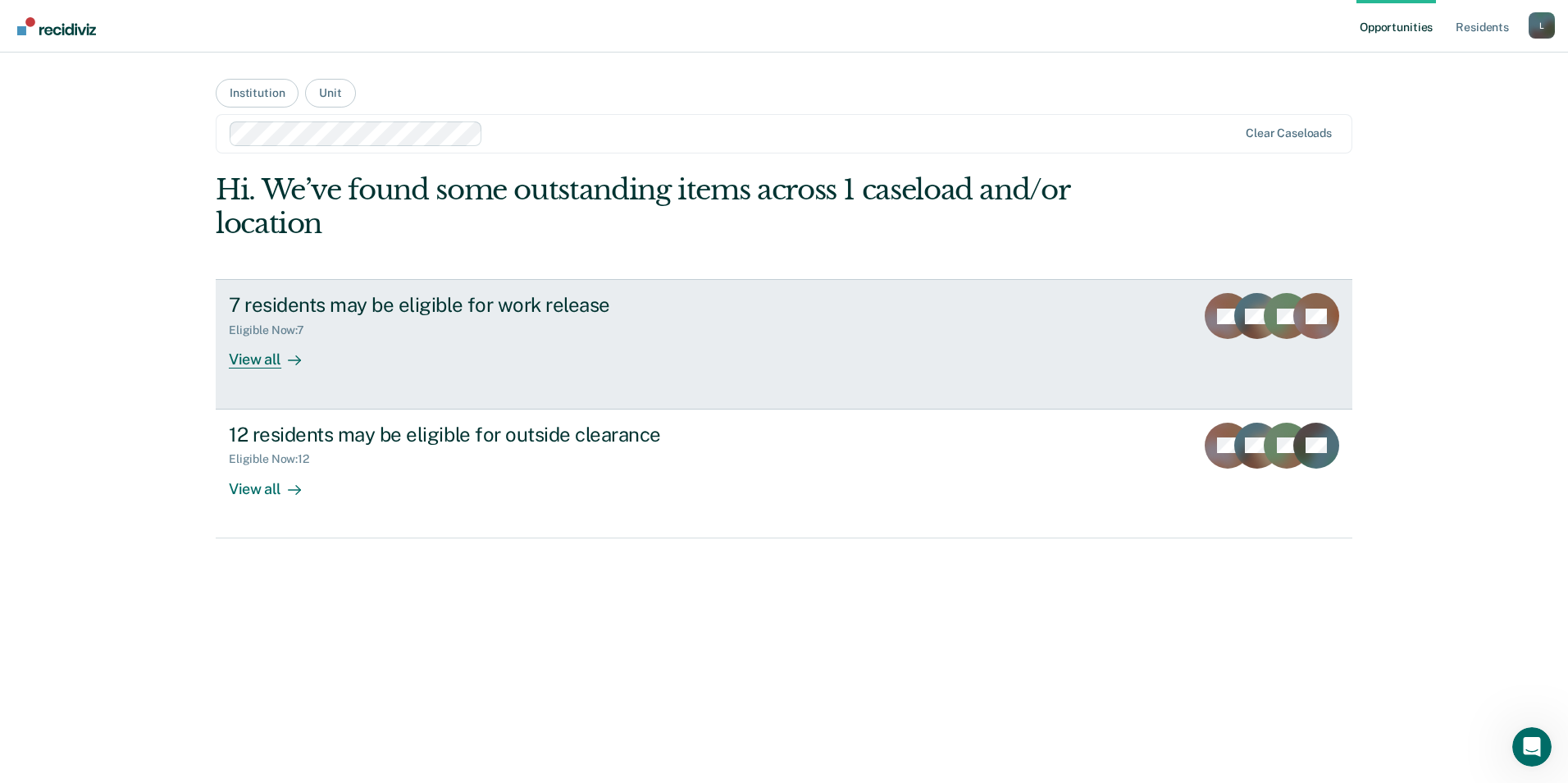
click at [265, 359] on div "View all" at bounding box center [275, 352] width 92 height 32
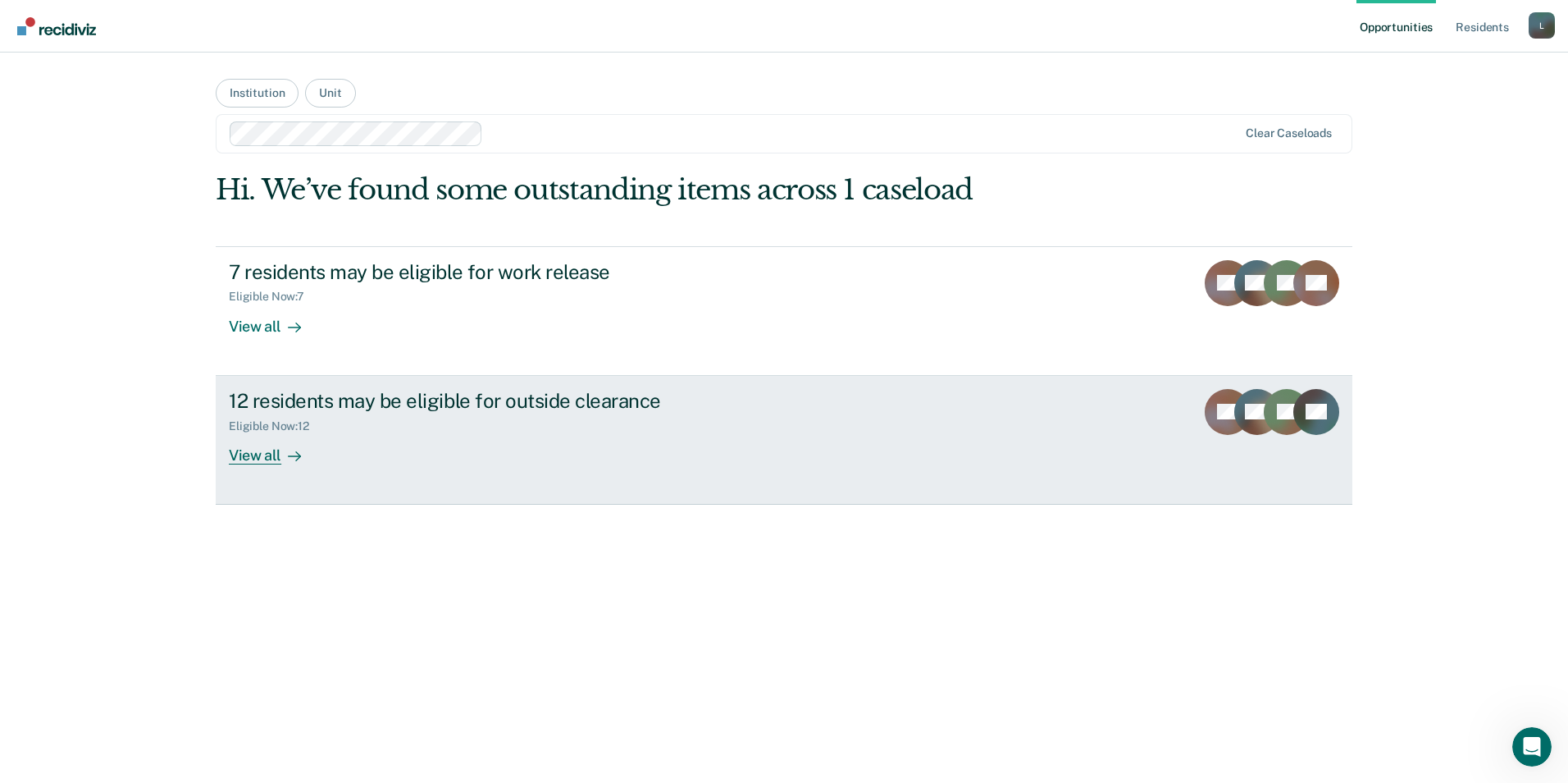
click at [239, 451] on div "View all" at bounding box center [275, 448] width 92 height 32
